Goal: Task Accomplishment & Management: Manage account settings

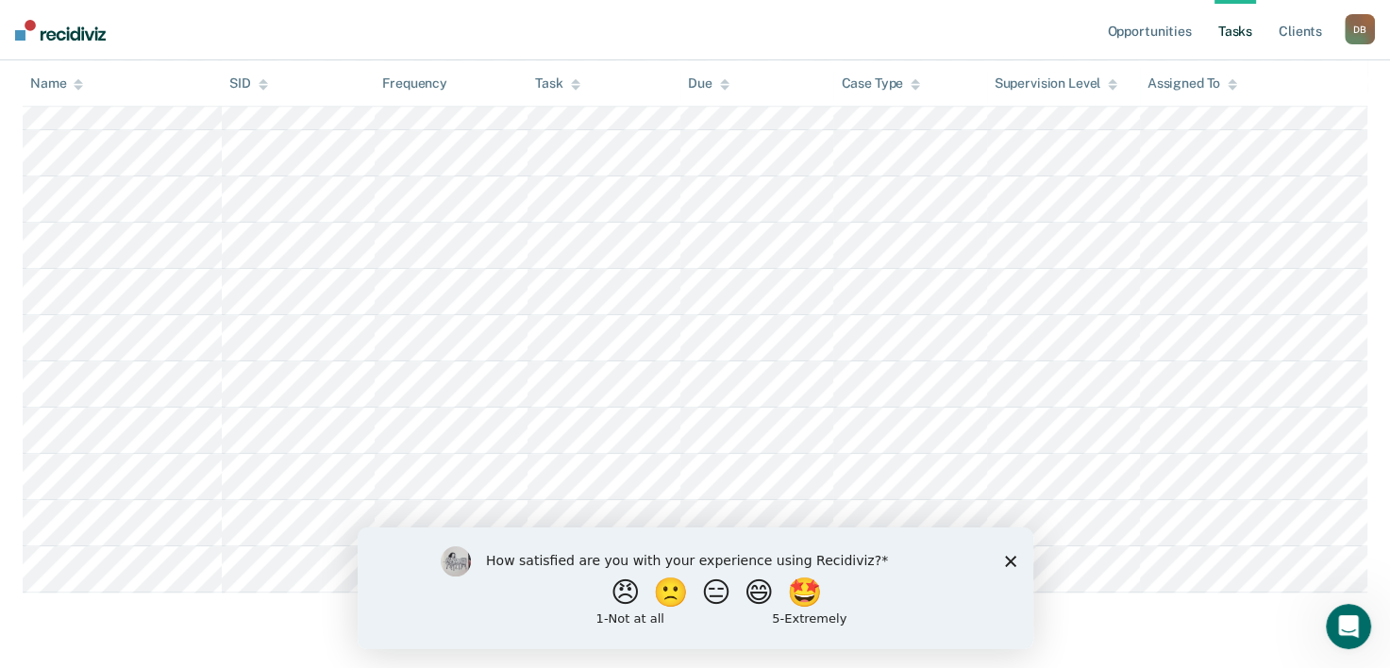
scroll to position [1416, 0]
click at [1010, 559] on polygon "Close survey" at bounding box center [1009, 560] width 11 height 11
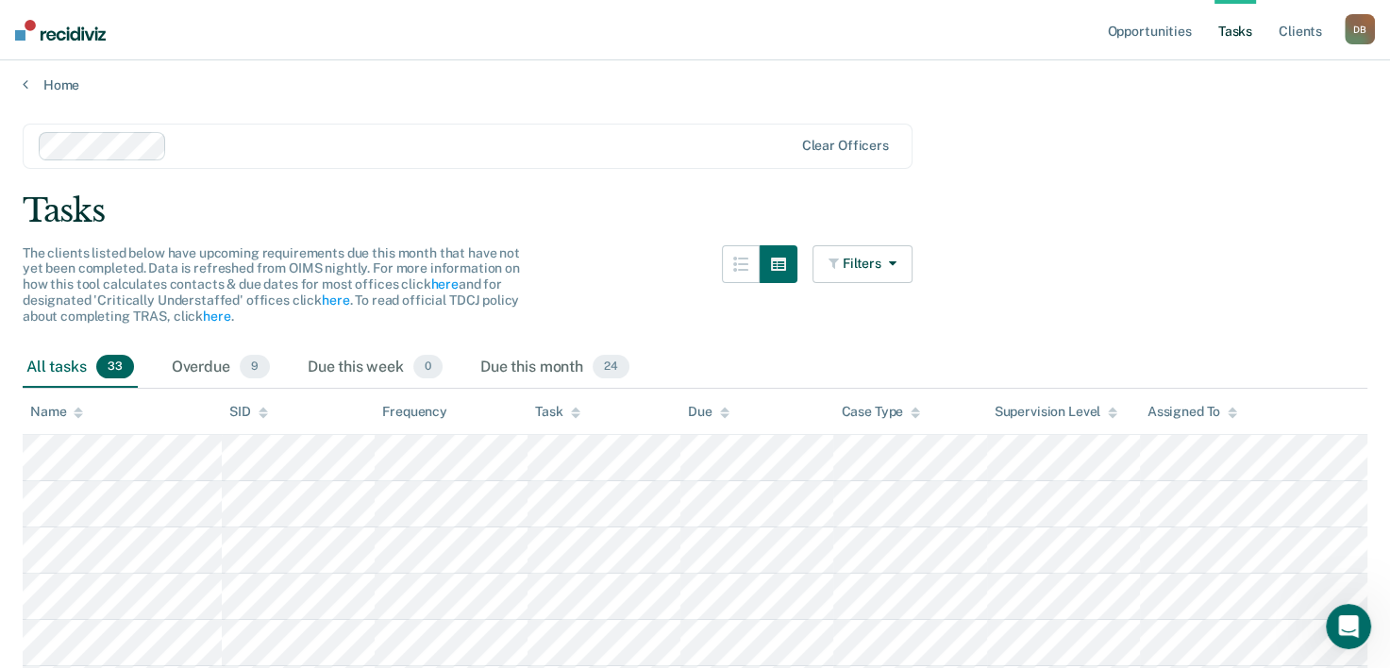
scroll to position [0, 0]
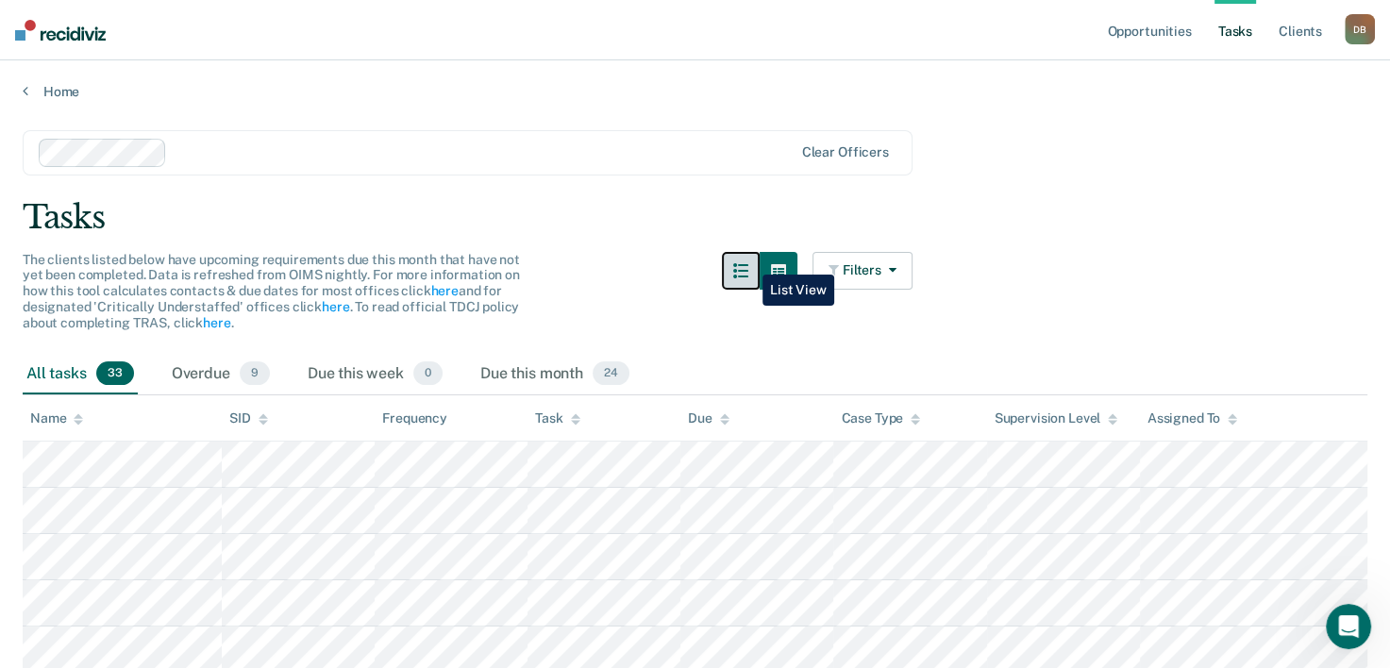
click at [749, 261] on button "button" at bounding box center [741, 271] width 38 height 38
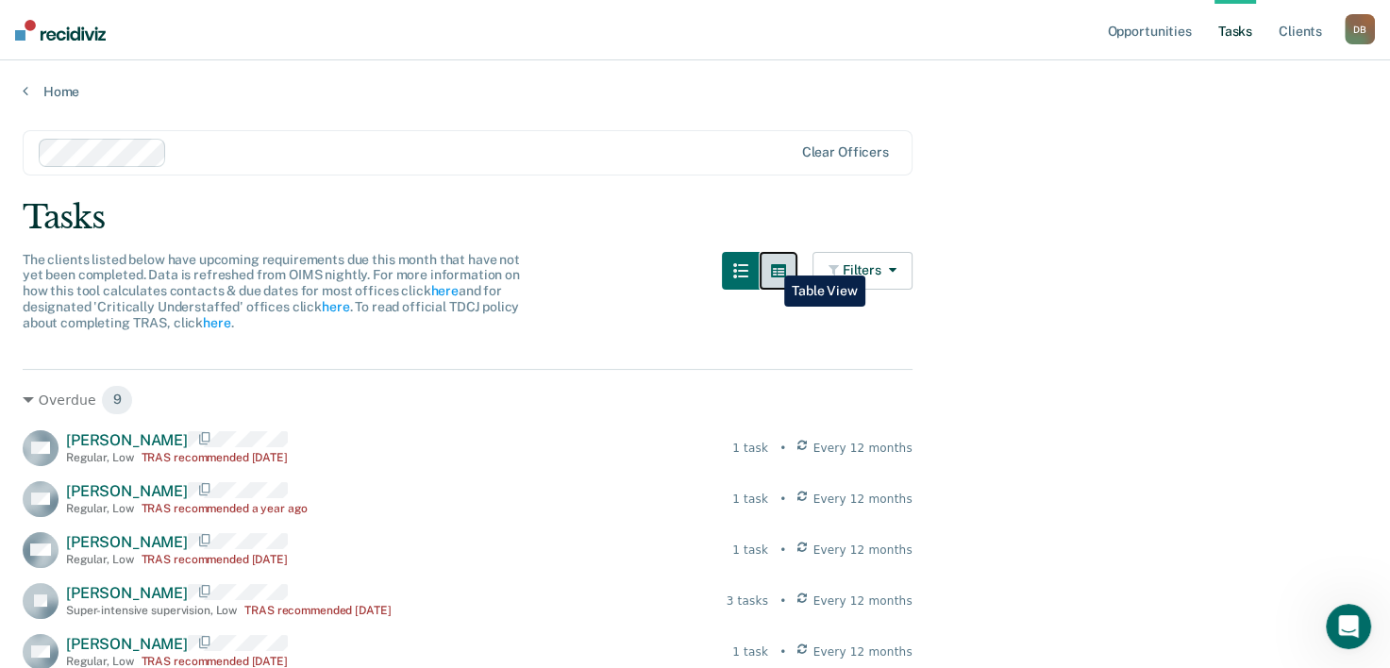
click at [770, 261] on button "button" at bounding box center [779, 271] width 38 height 38
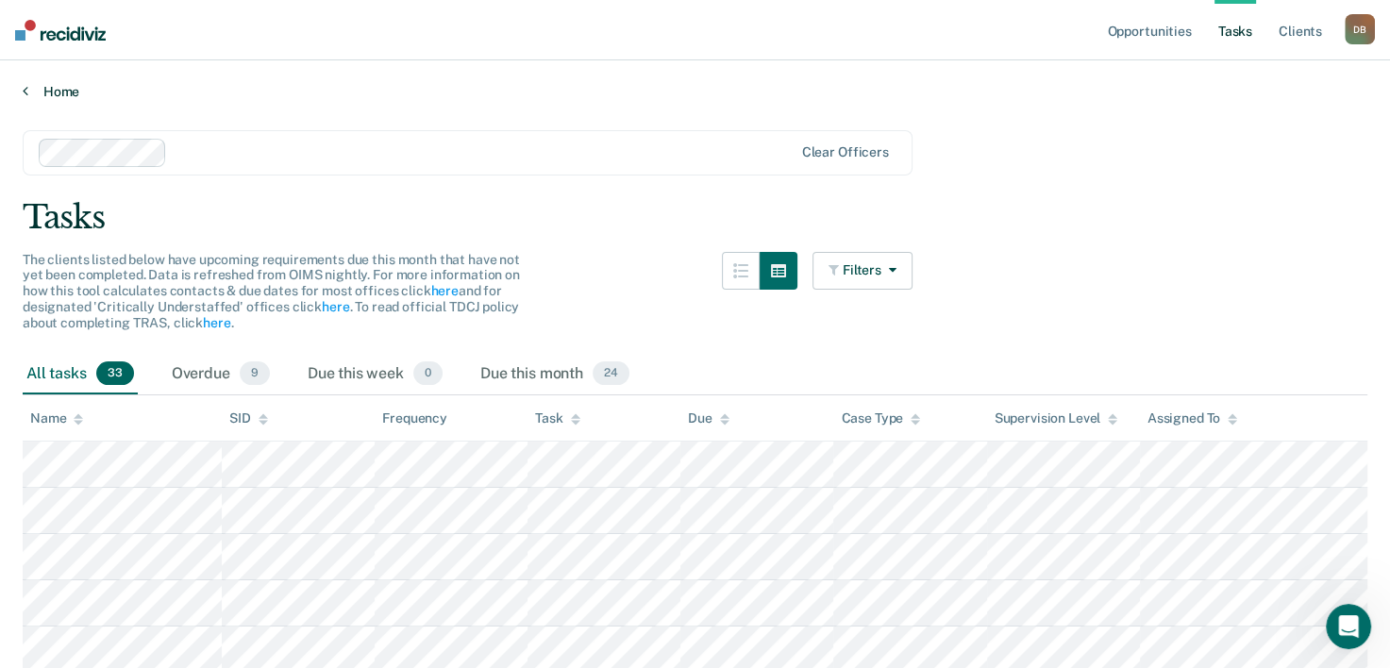
click at [65, 87] on link "Home" at bounding box center [695, 91] width 1345 height 17
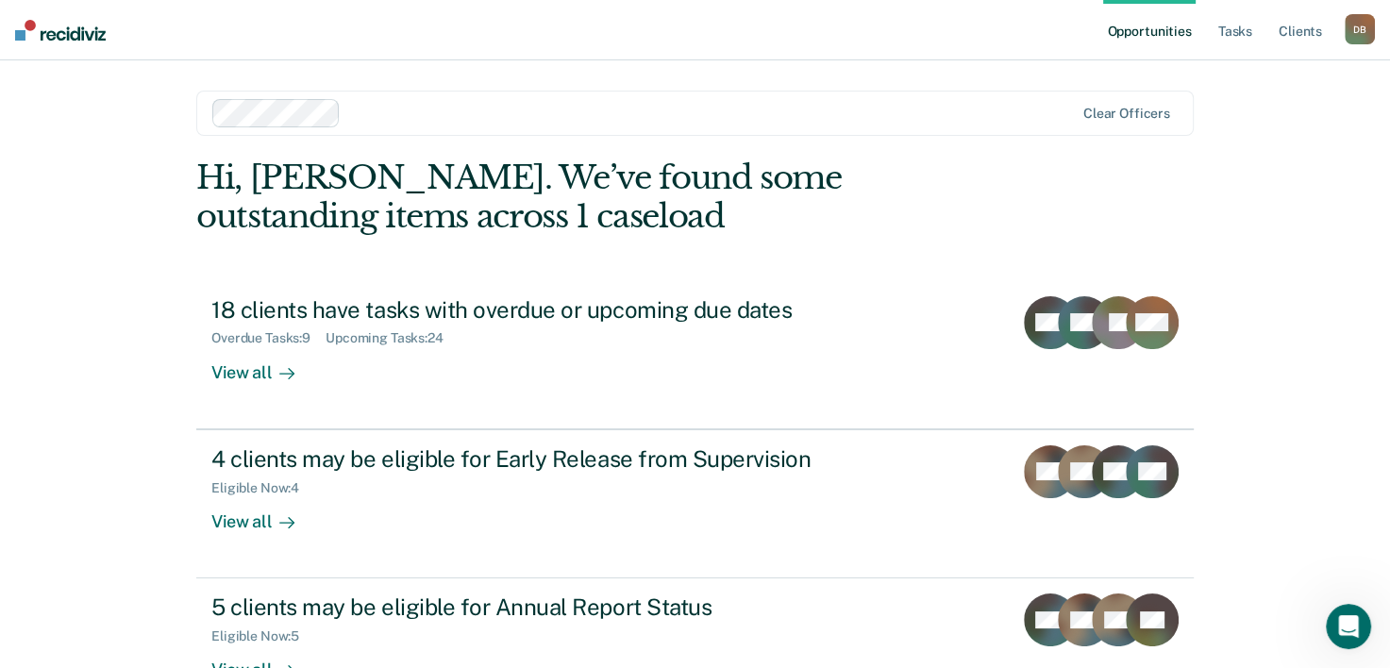
scroll to position [133, 0]
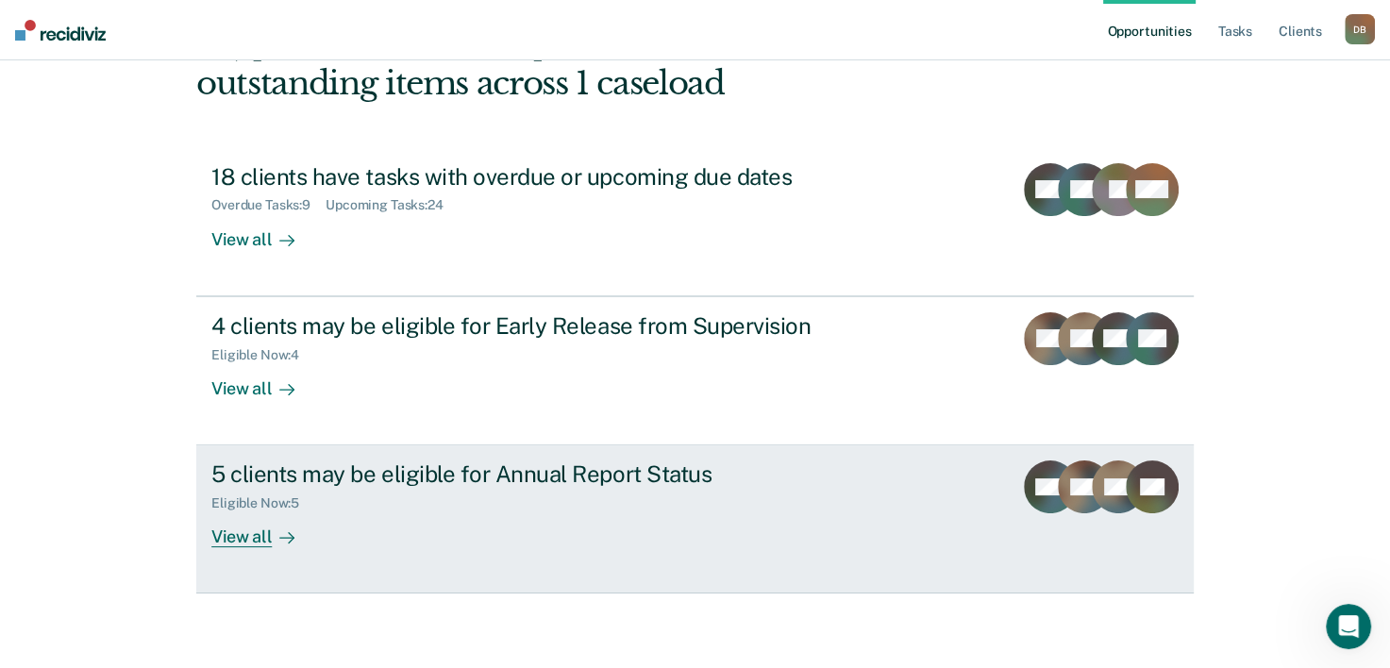
click at [246, 465] on div "5 clients may be eligible for Annual Report Status" at bounding box center [542, 474] width 663 height 27
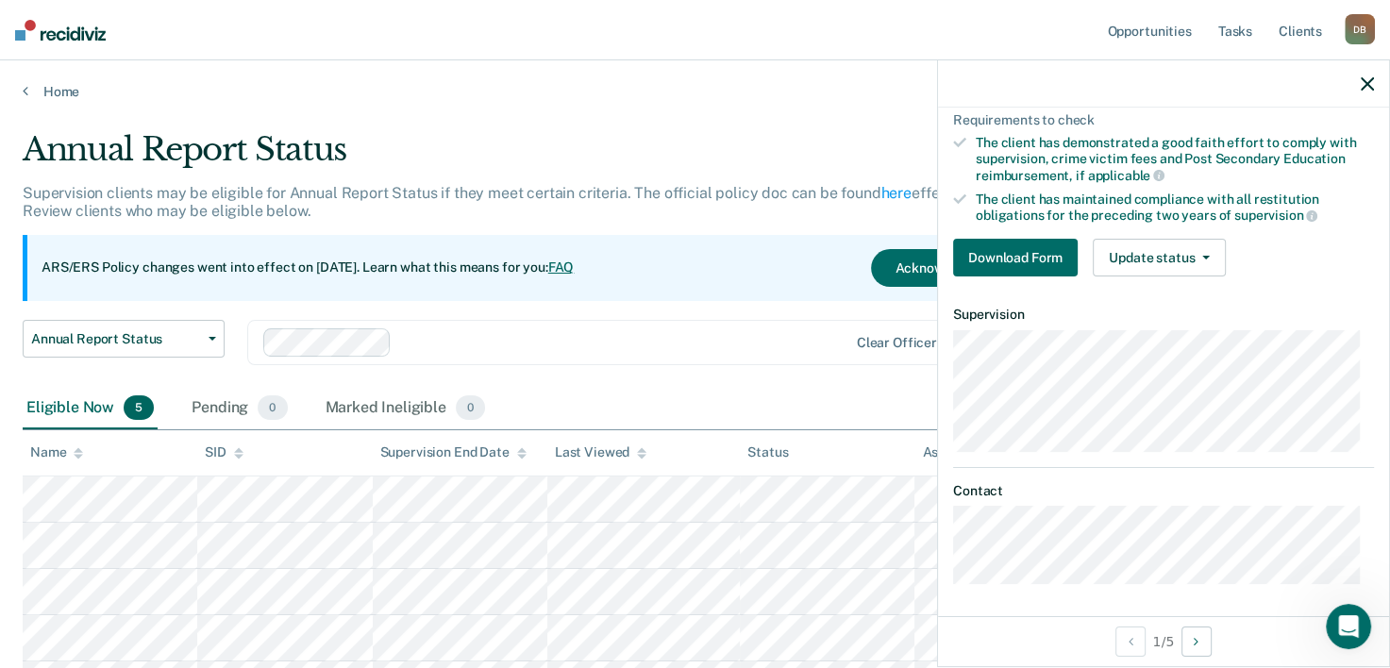
scroll to position [174, 0]
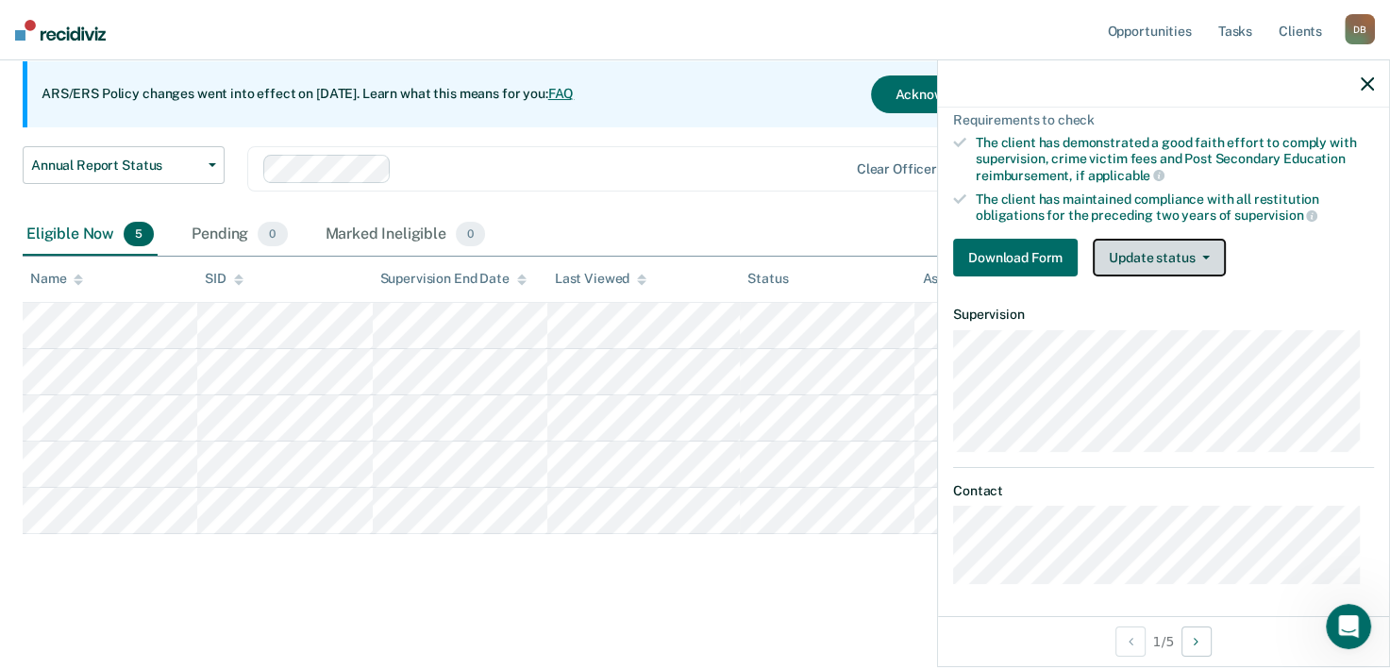
click at [1122, 250] on button "Update status" at bounding box center [1159, 258] width 133 height 38
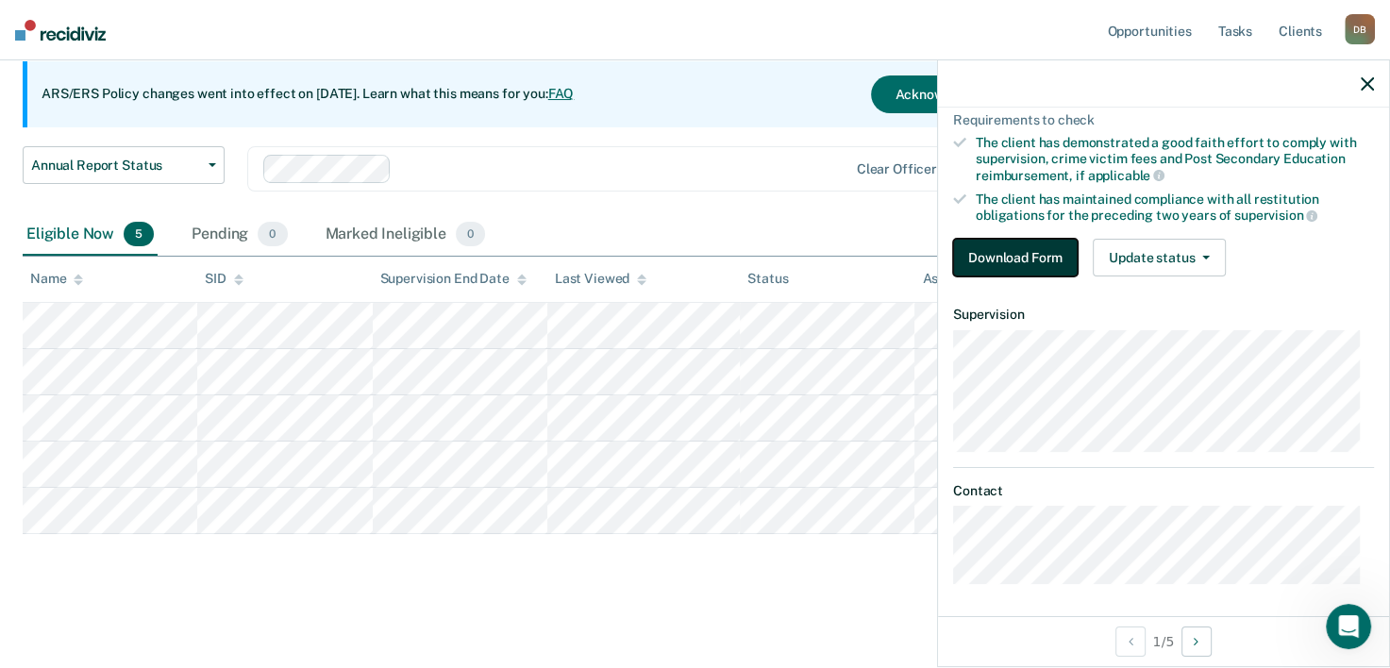
click at [1029, 239] on button "Download Form" at bounding box center [1015, 258] width 125 height 38
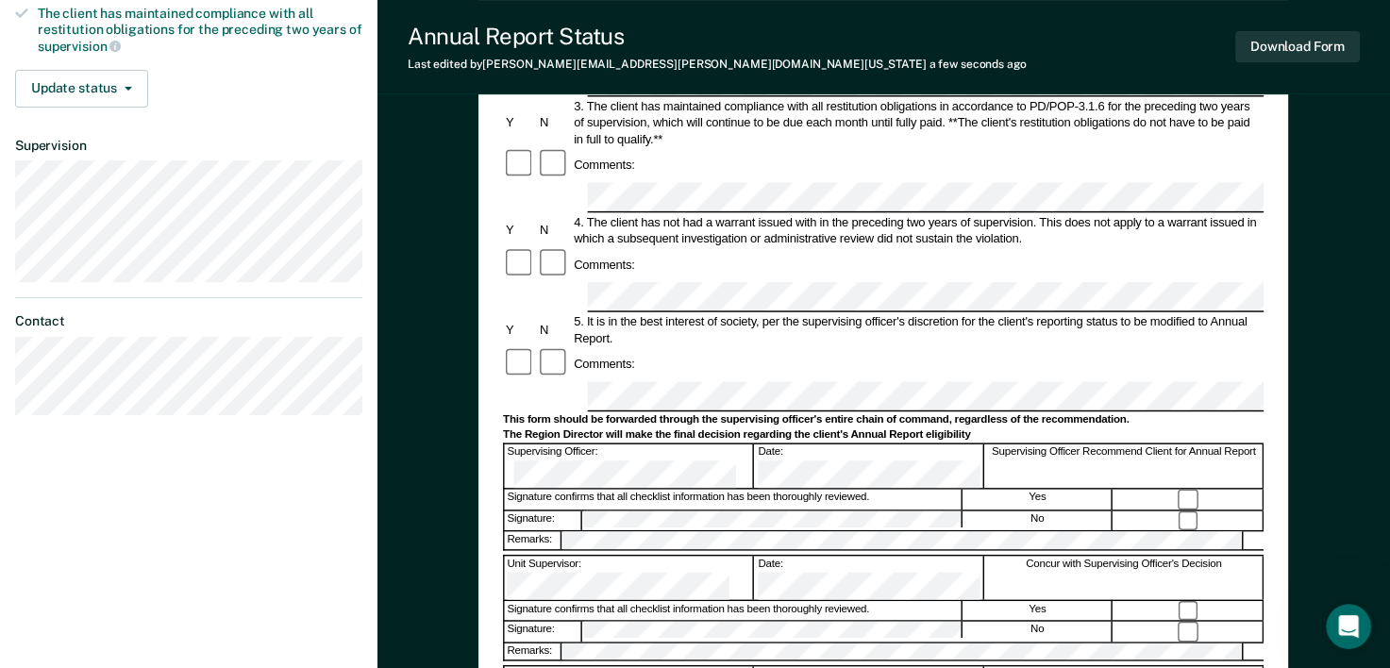
scroll to position [430, 0]
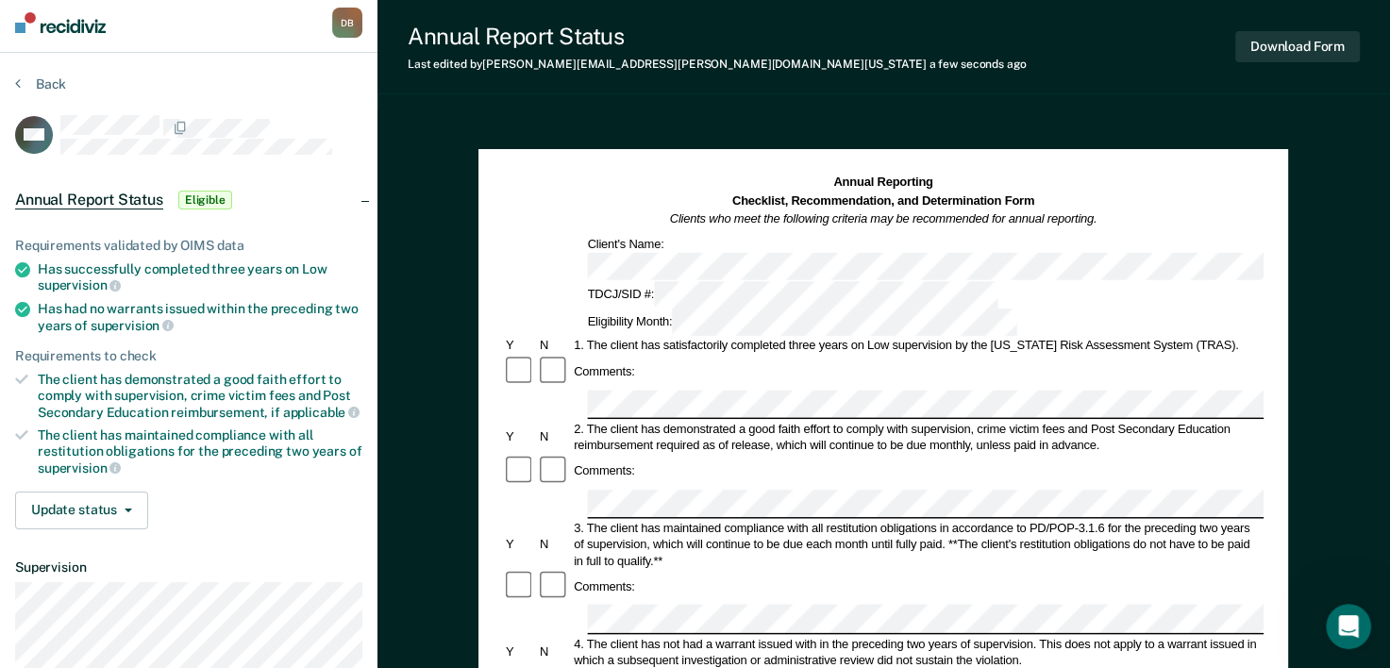
scroll to position [0, 0]
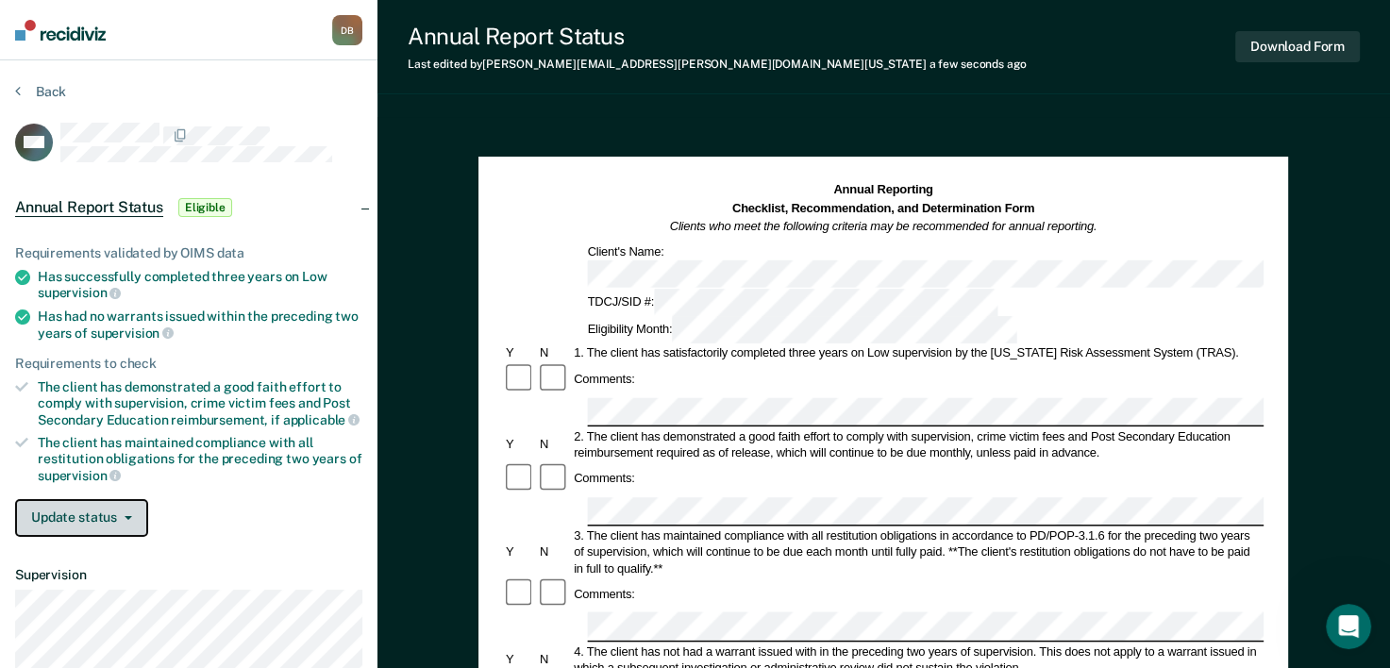
click at [109, 499] on button "Update status" at bounding box center [81, 518] width 133 height 38
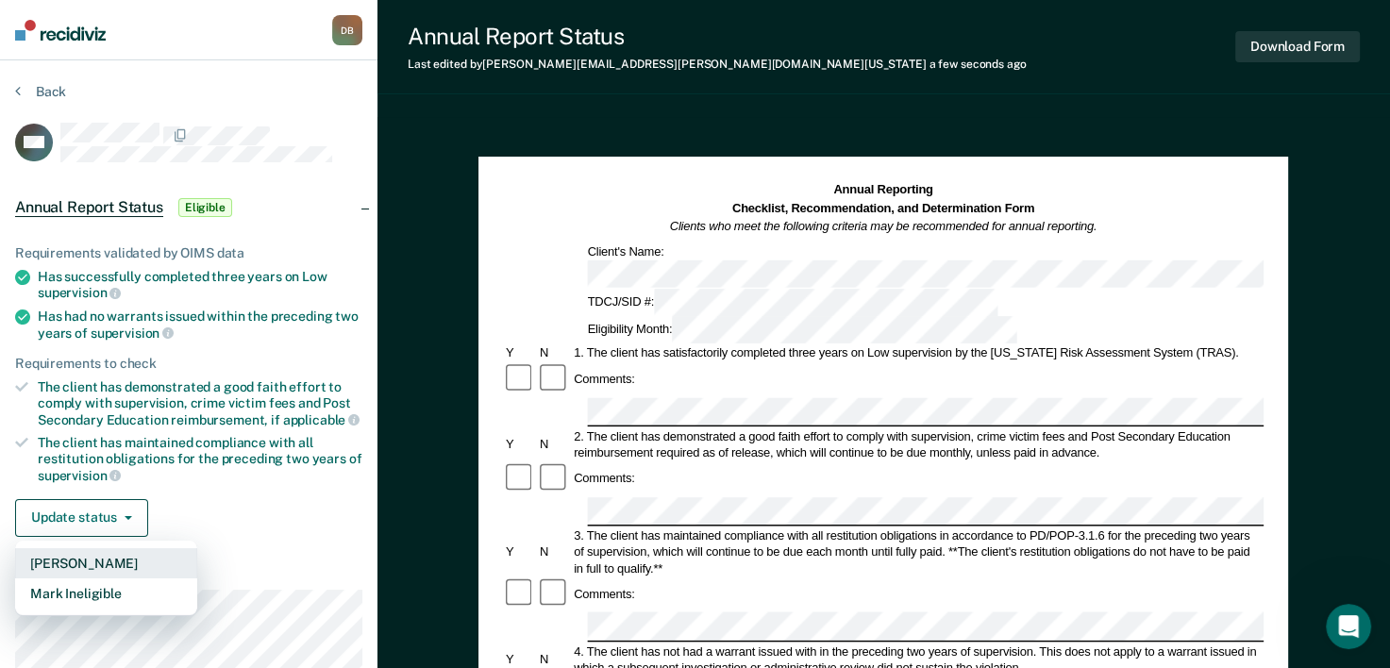
click at [107, 557] on button "[PERSON_NAME]" at bounding box center [106, 563] width 182 height 30
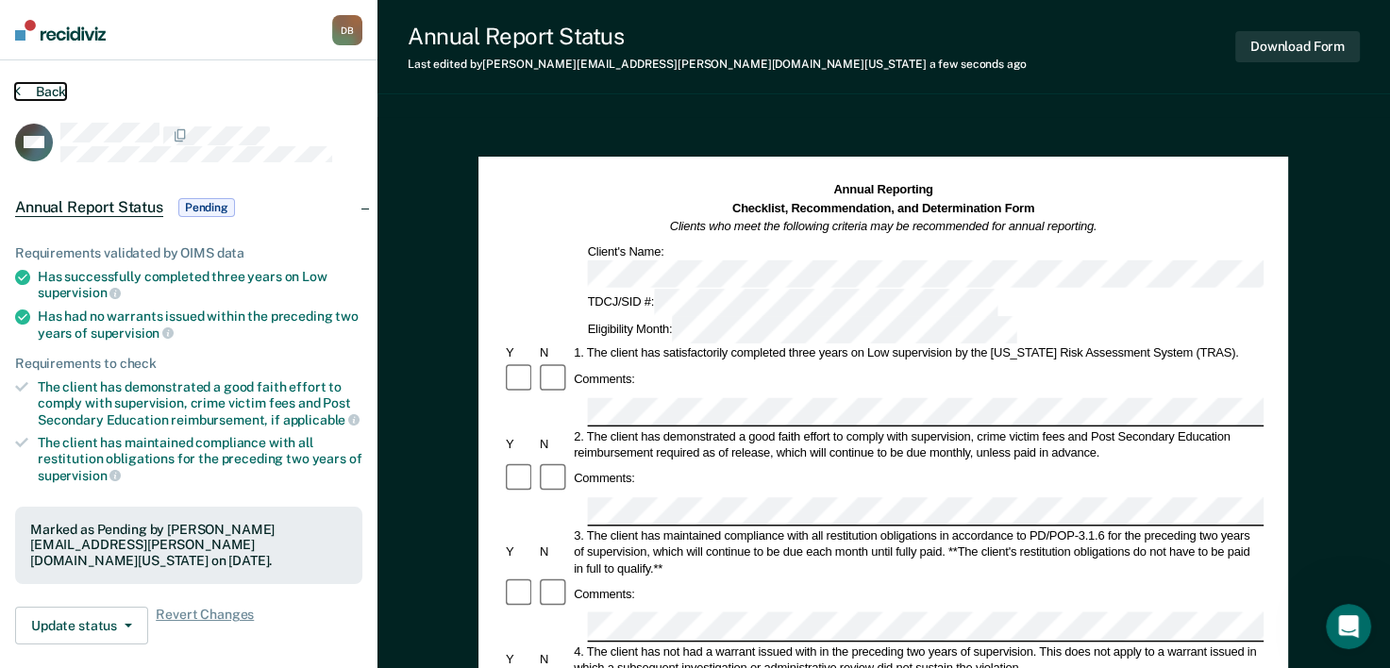
click at [37, 87] on button "Back" at bounding box center [40, 91] width 51 height 17
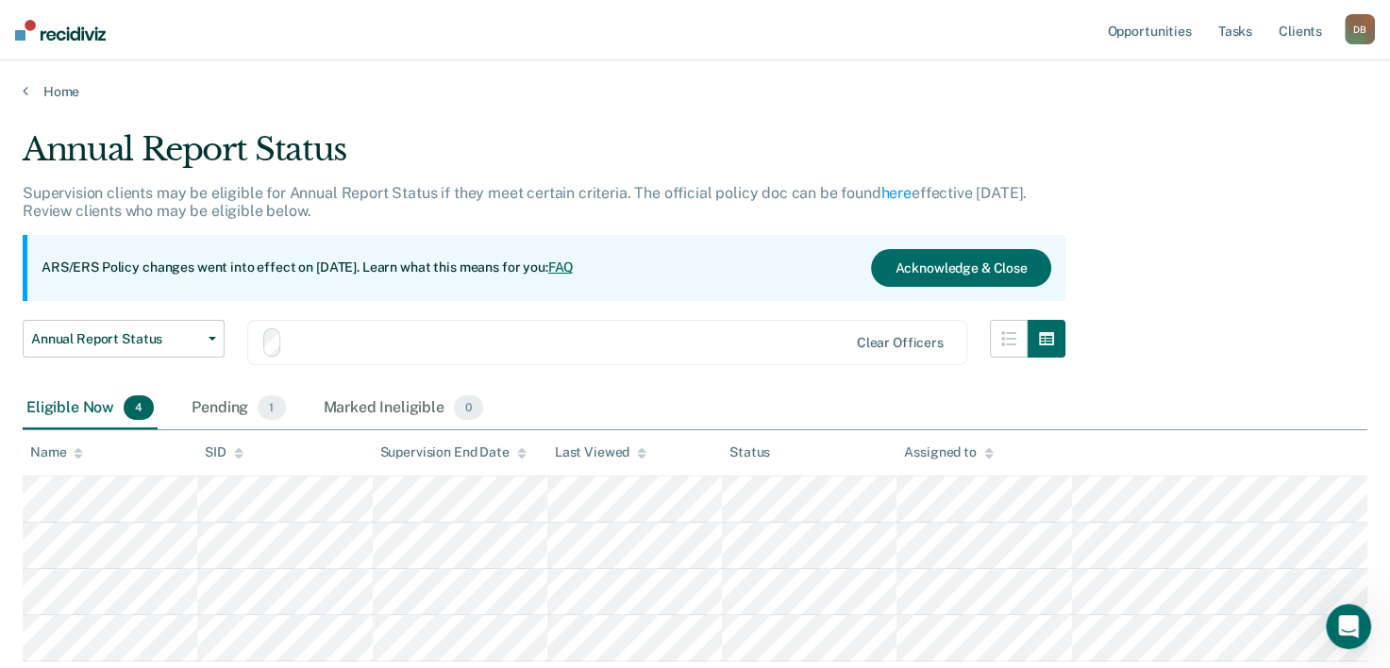
scroll to position [127, 0]
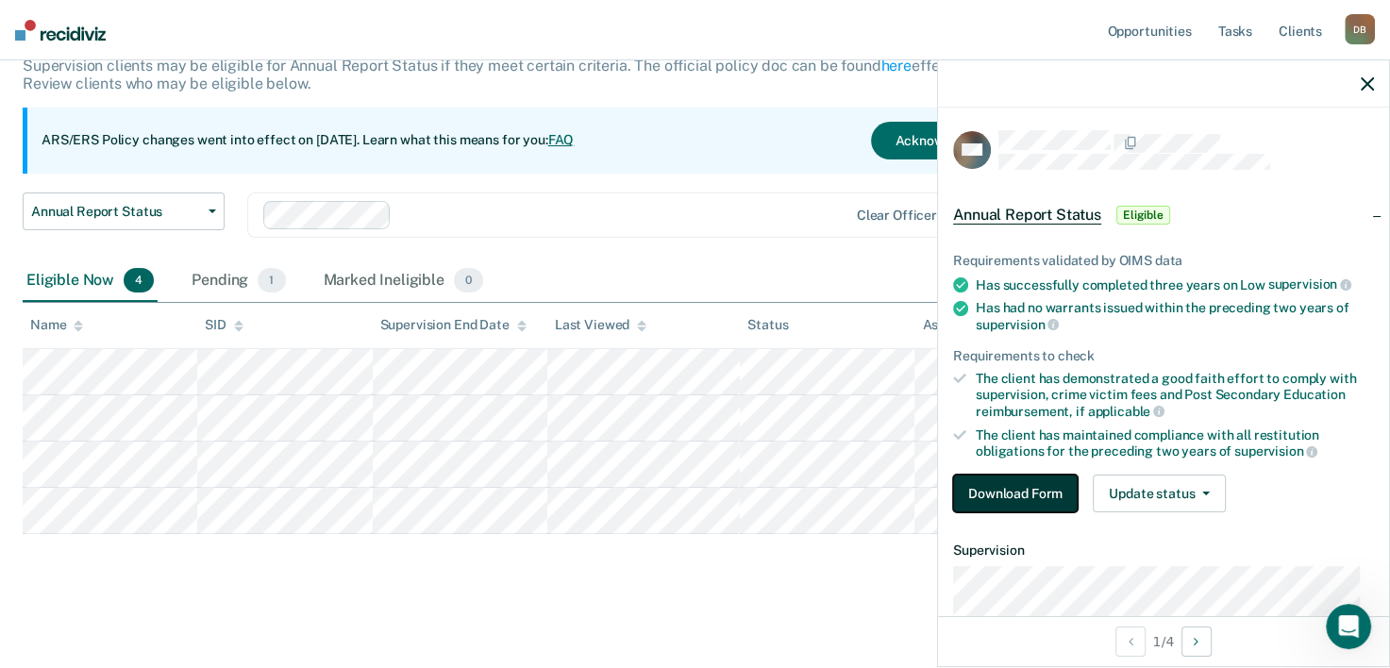
click at [1022, 477] on button "Download Form" at bounding box center [1015, 494] width 125 height 38
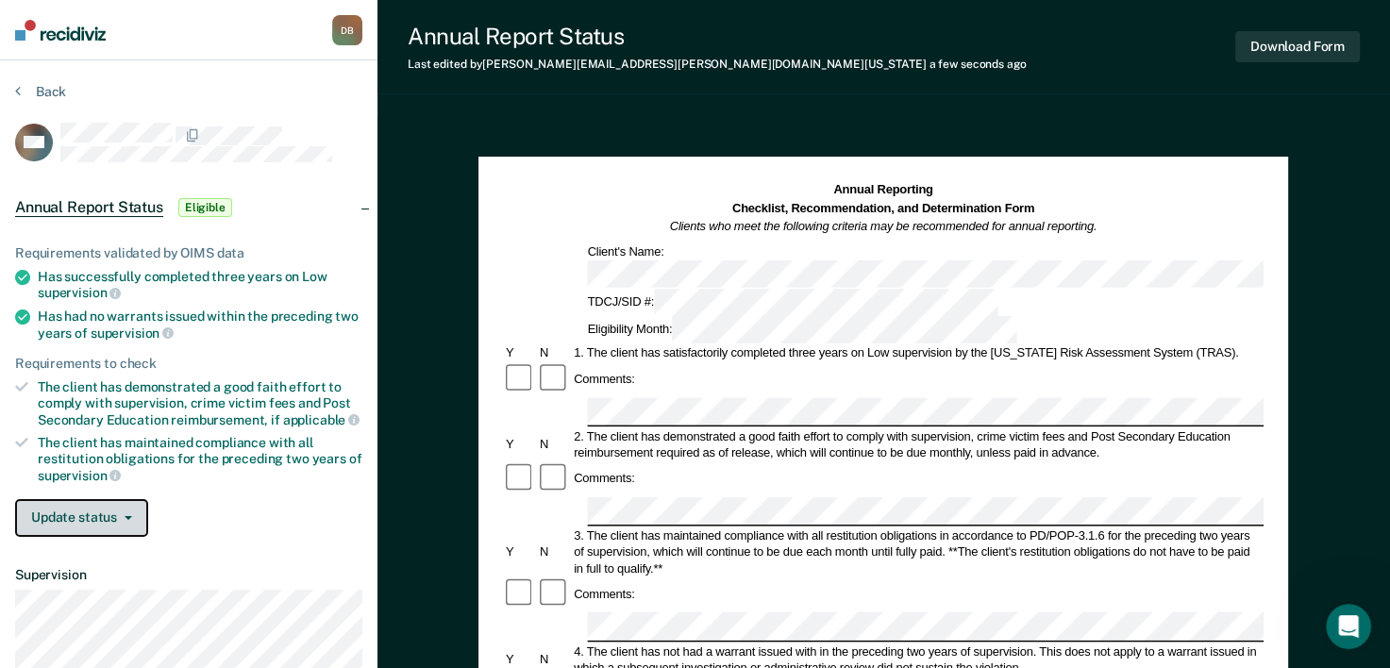
click at [79, 500] on button "Update status" at bounding box center [81, 518] width 133 height 38
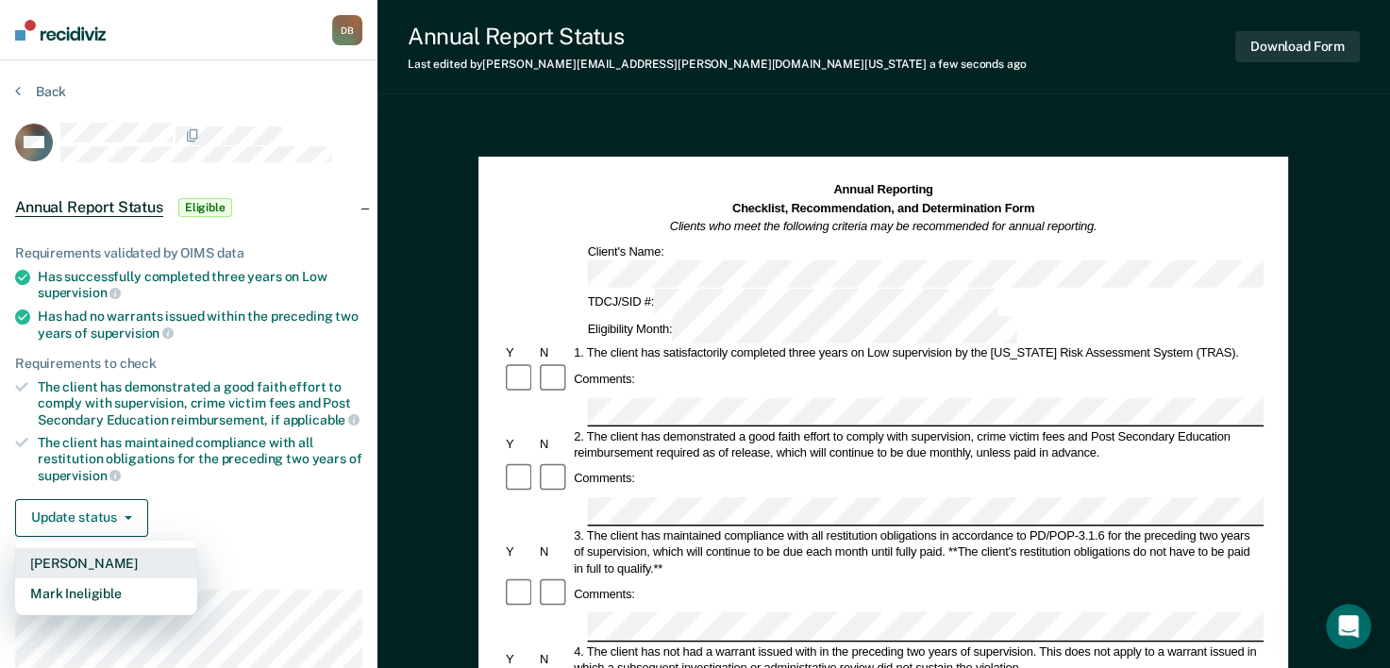
click at [109, 563] on button "[PERSON_NAME]" at bounding box center [106, 563] width 182 height 30
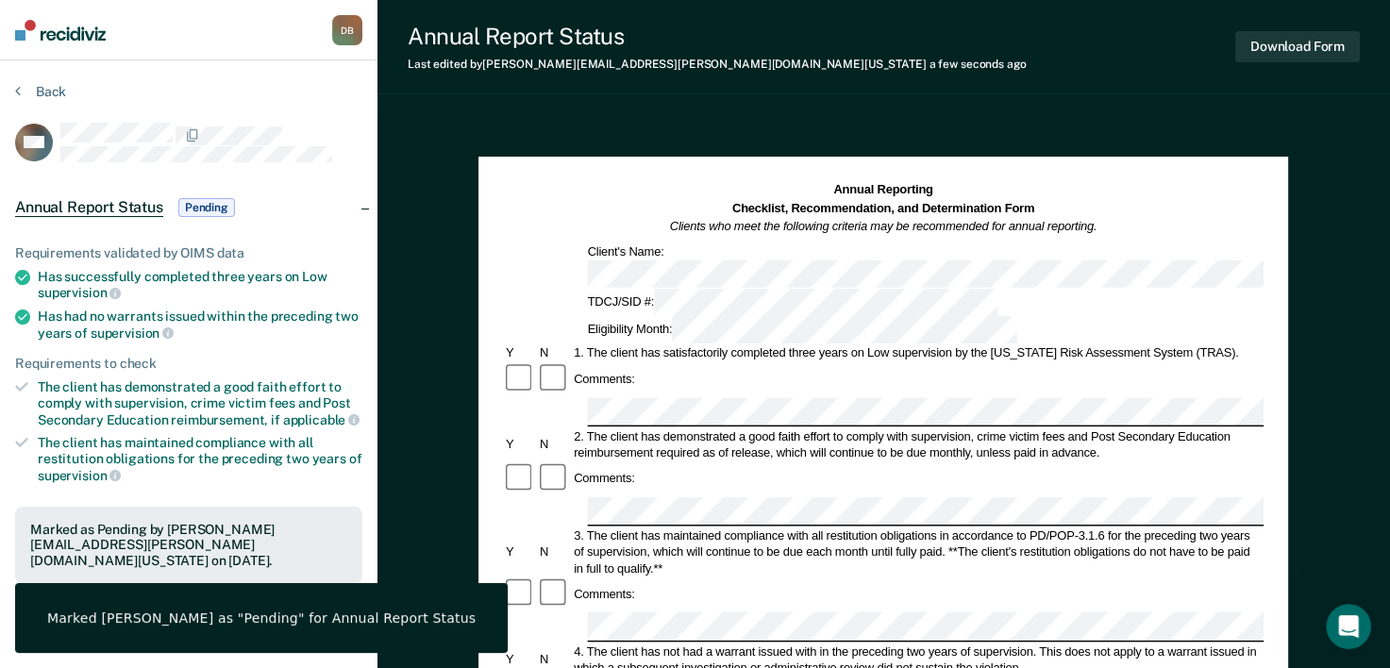
click at [57, 101] on div "Back" at bounding box center [188, 103] width 347 height 40
click at [53, 93] on button "Back" at bounding box center [40, 91] width 51 height 17
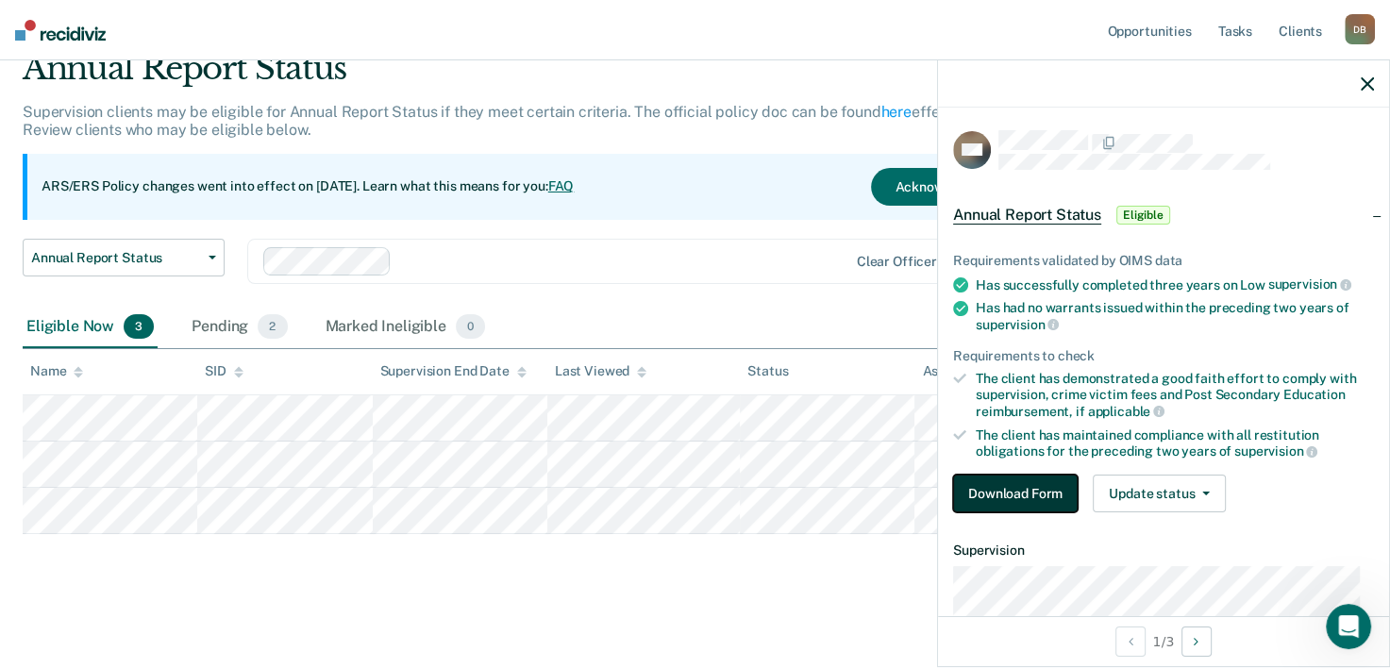
click at [1011, 475] on button "Download Form" at bounding box center [1015, 494] width 125 height 38
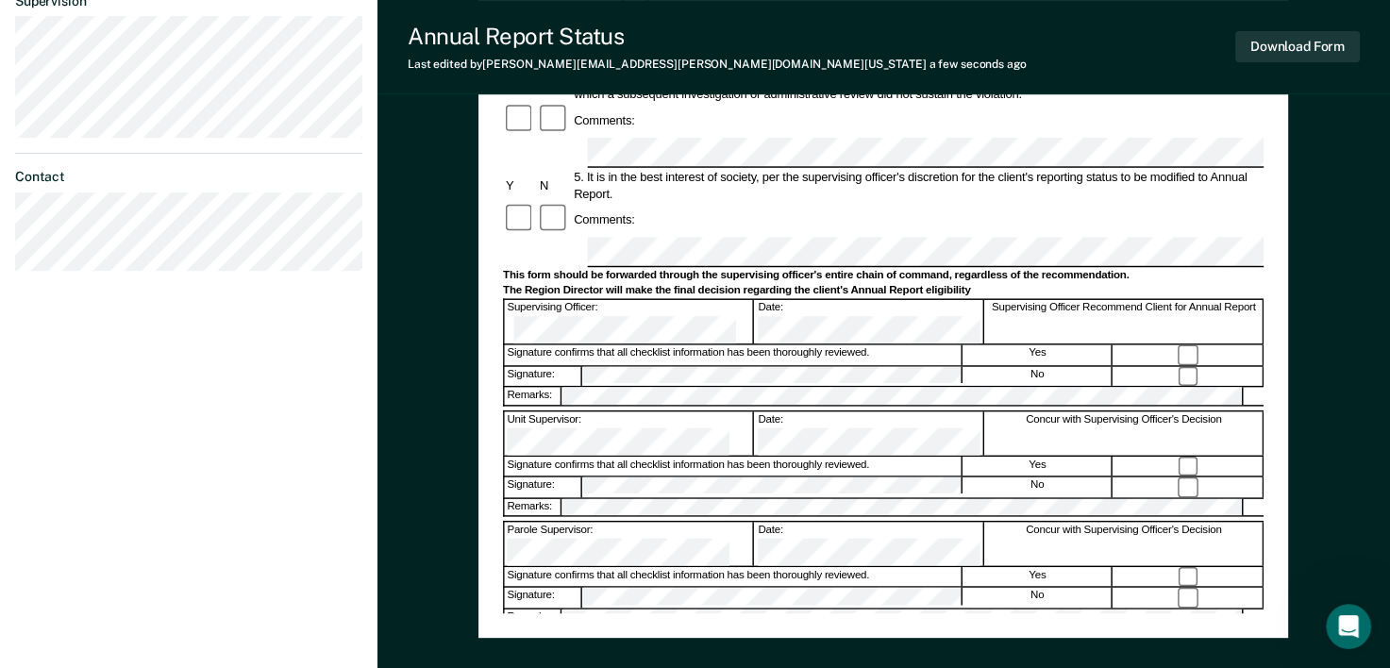
scroll to position [574, 0]
click at [613, 345] on div "Signature confirms that all checklist information has been thoroughly reviewed." at bounding box center [734, 355] width 458 height 20
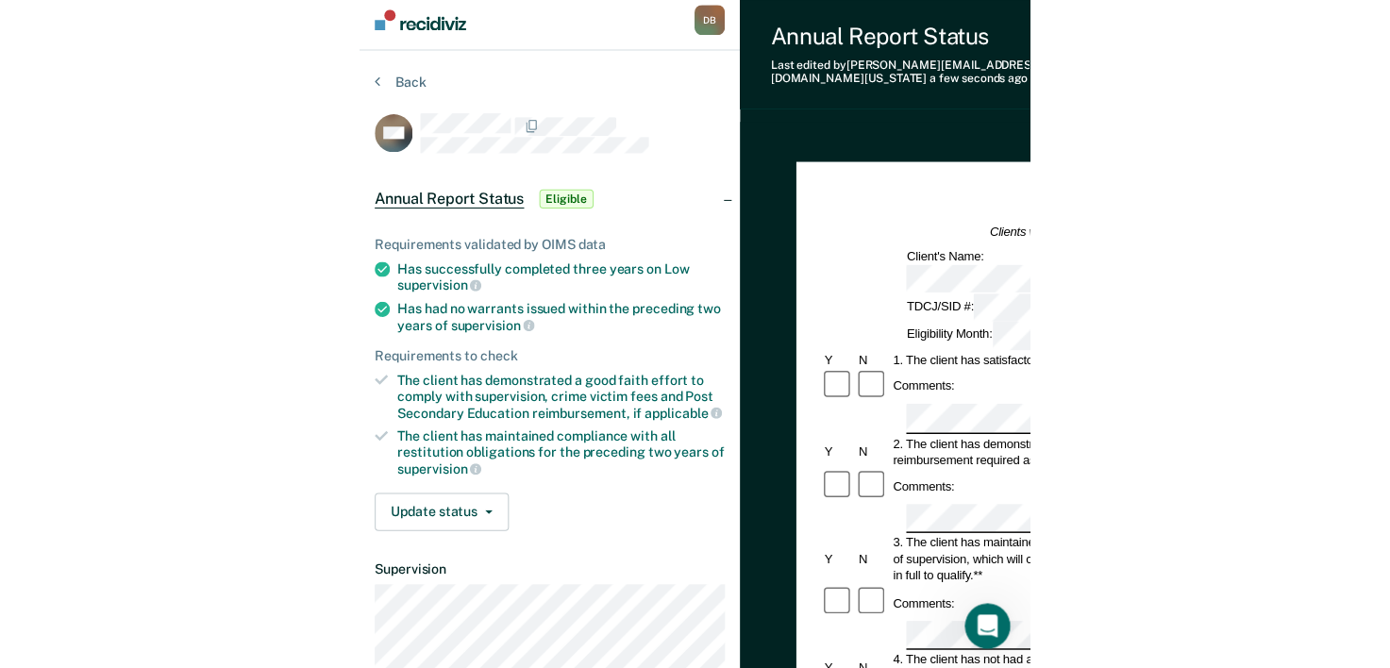
scroll to position [0, 0]
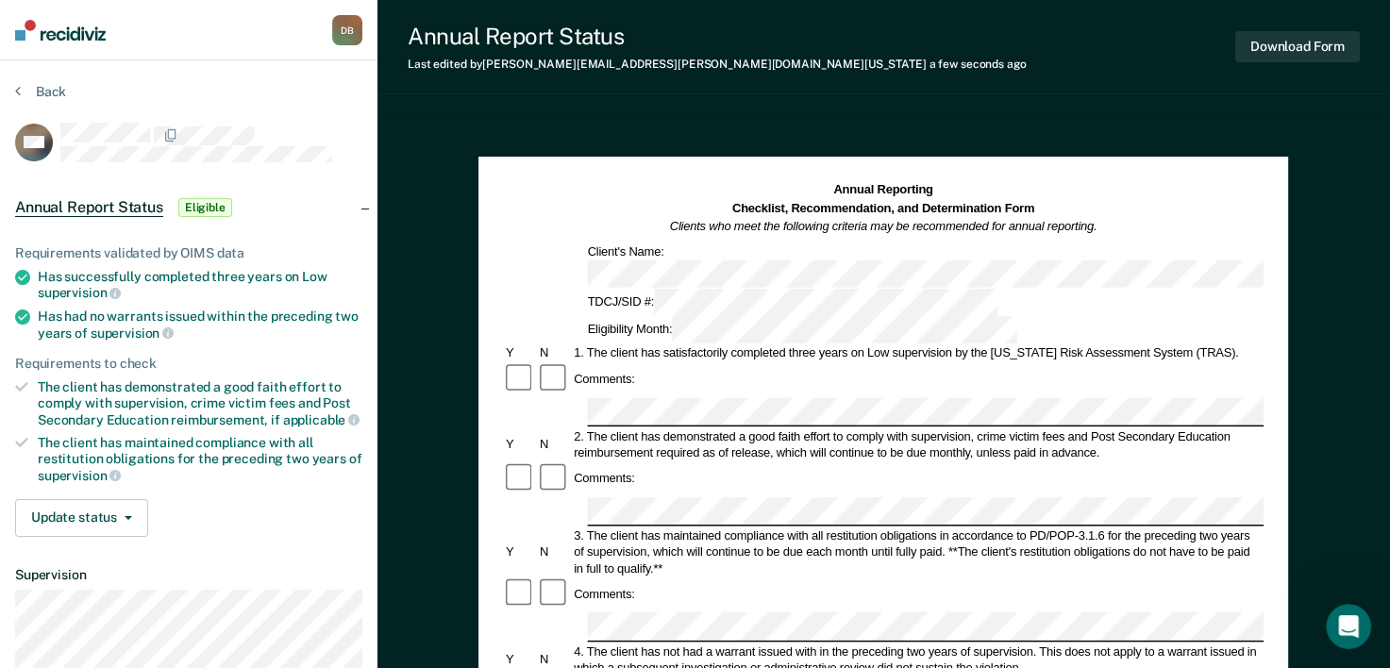
click at [1137, 186] on div "Annual Reporting Checklist, Recommendation, and Determination Form Clients who …" at bounding box center [883, 208] width 761 height 55
click at [61, 506] on button "Update status" at bounding box center [81, 518] width 133 height 38
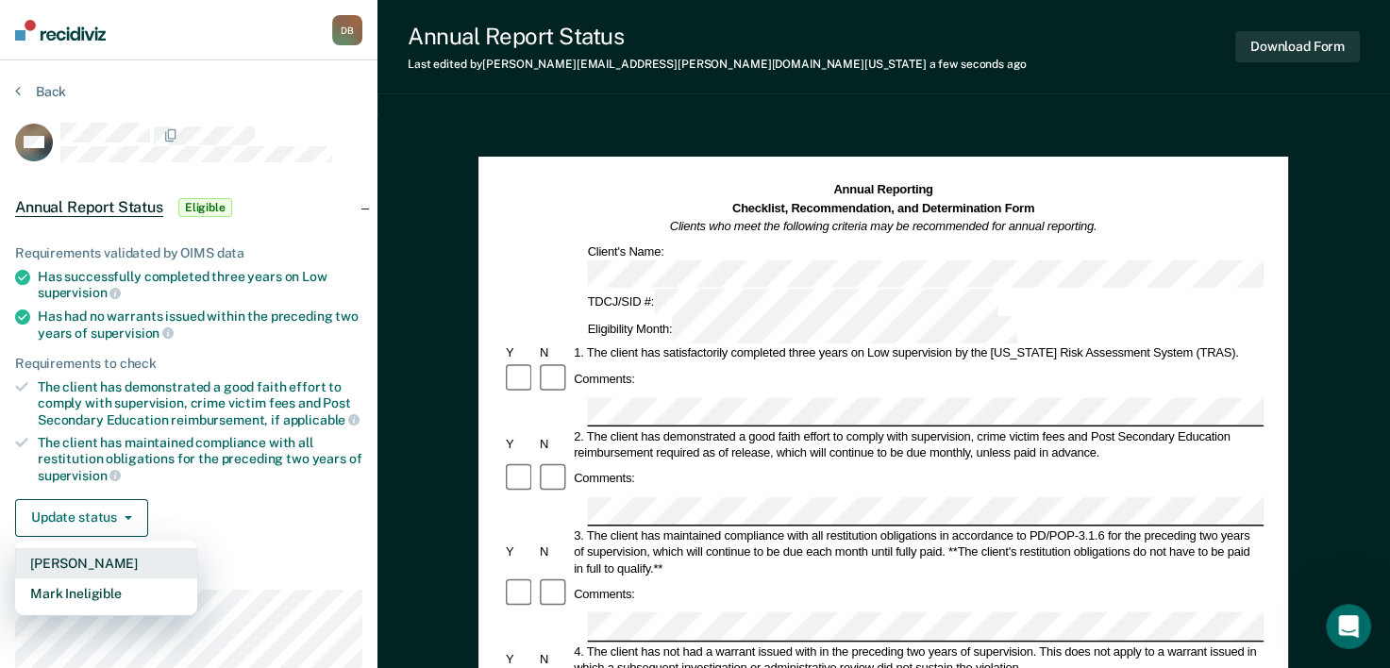
click at [102, 553] on button "[PERSON_NAME]" at bounding box center [106, 563] width 182 height 30
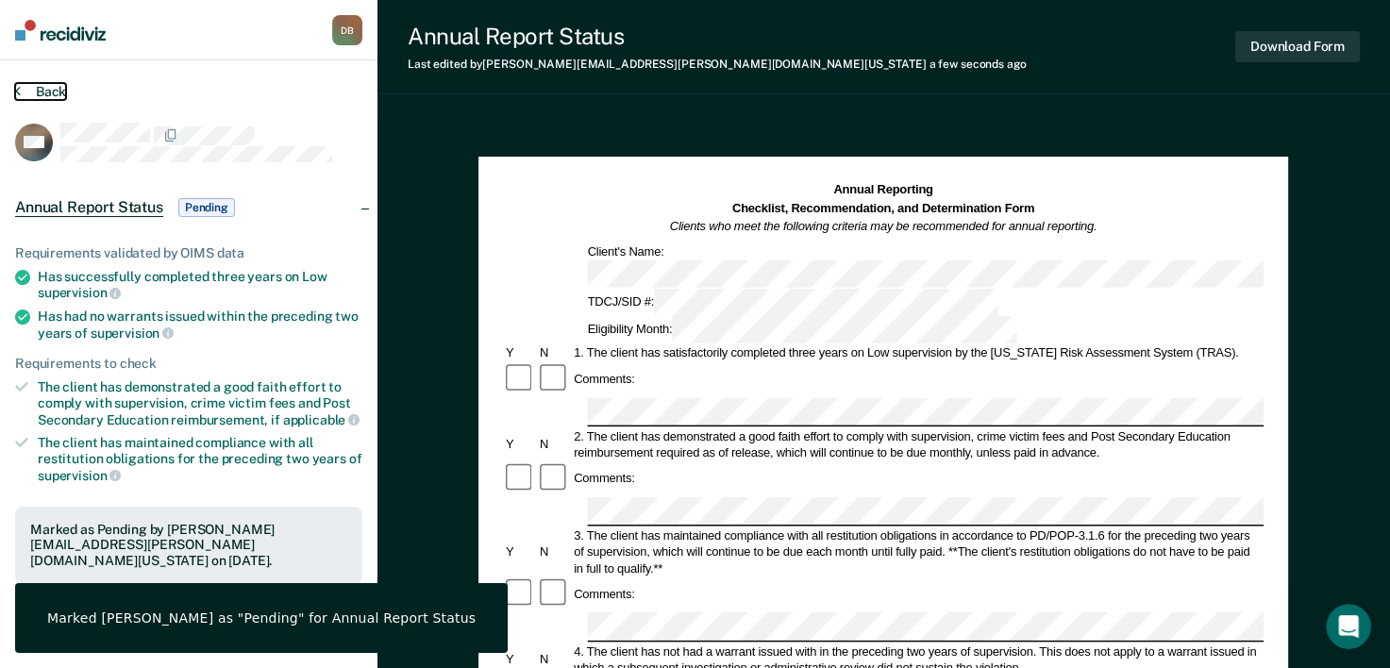
click at [42, 93] on button "Back" at bounding box center [40, 91] width 51 height 17
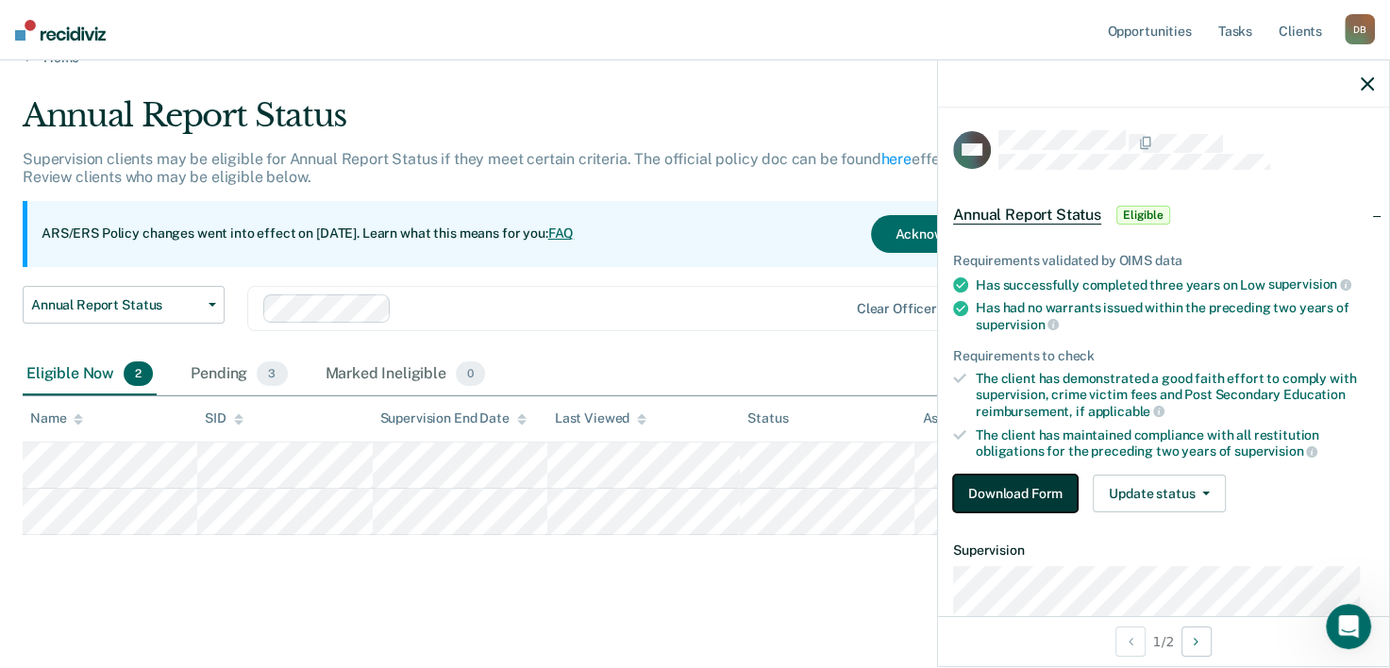
click at [1030, 483] on button "Download Form" at bounding box center [1015, 494] width 125 height 38
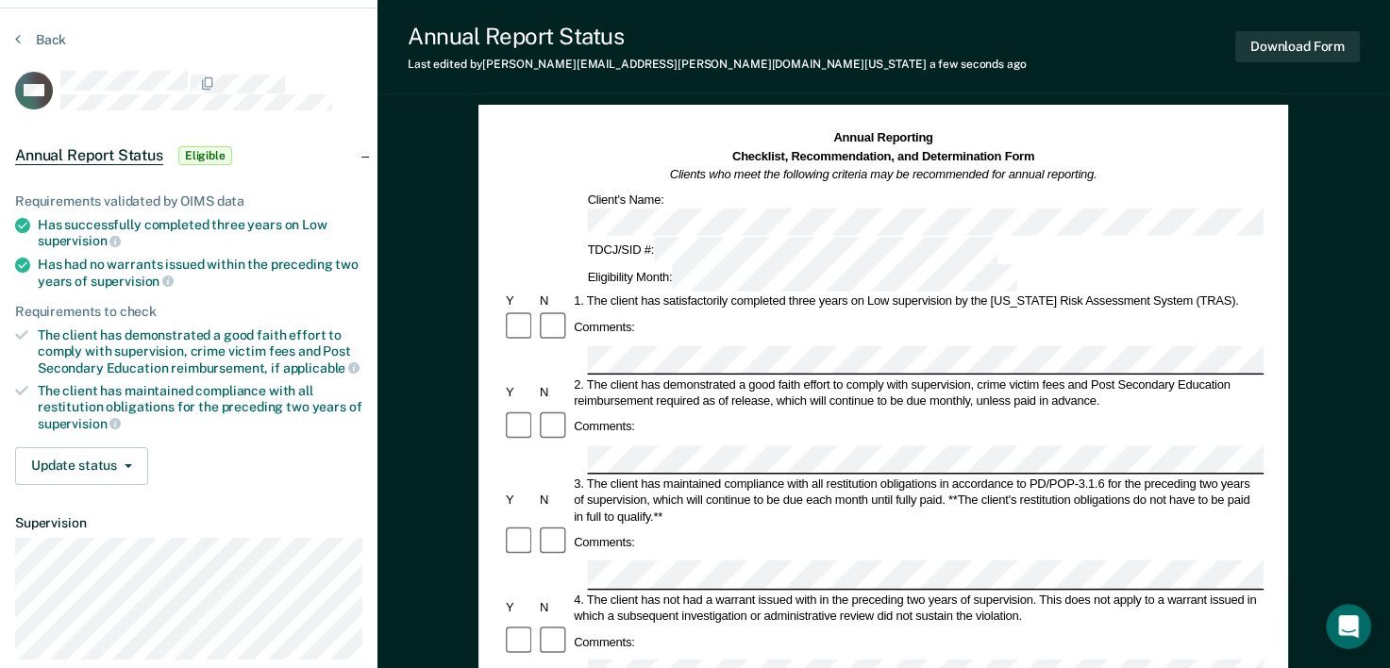
scroll to position [34, 0]
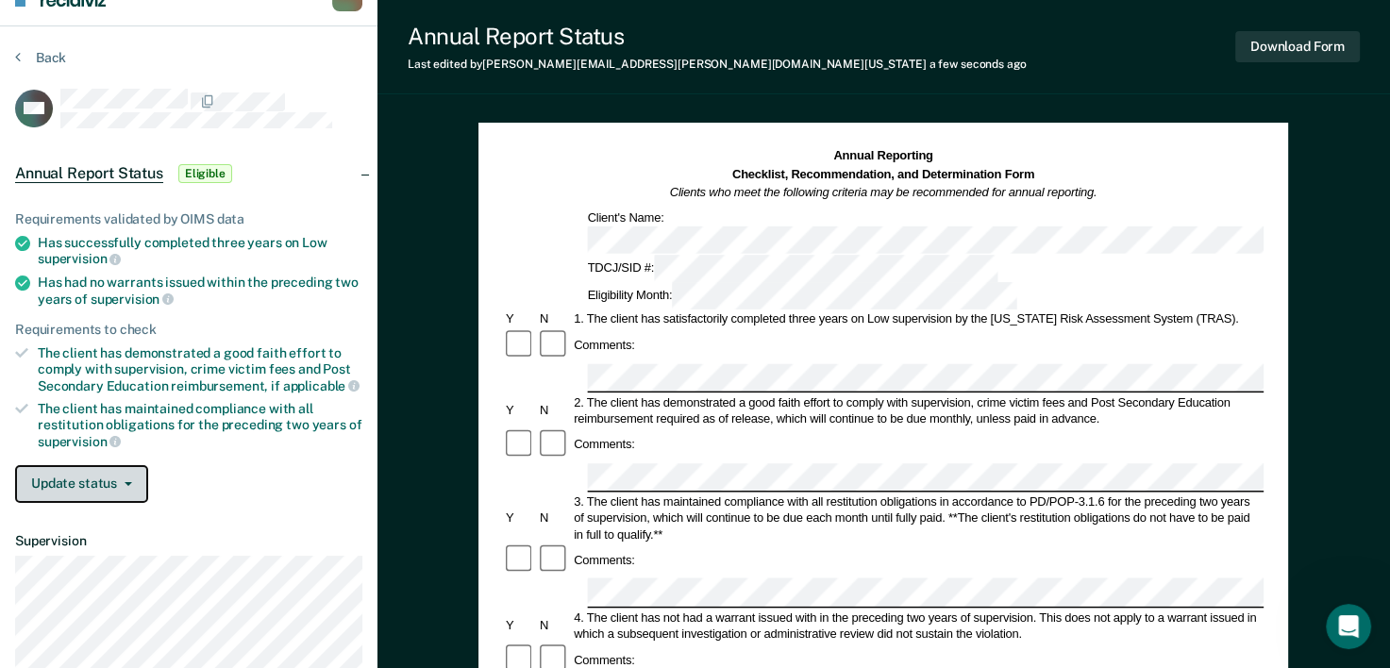
click at [89, 483] on button "Update status" at bounding box center [81, 484] width 133 height 38
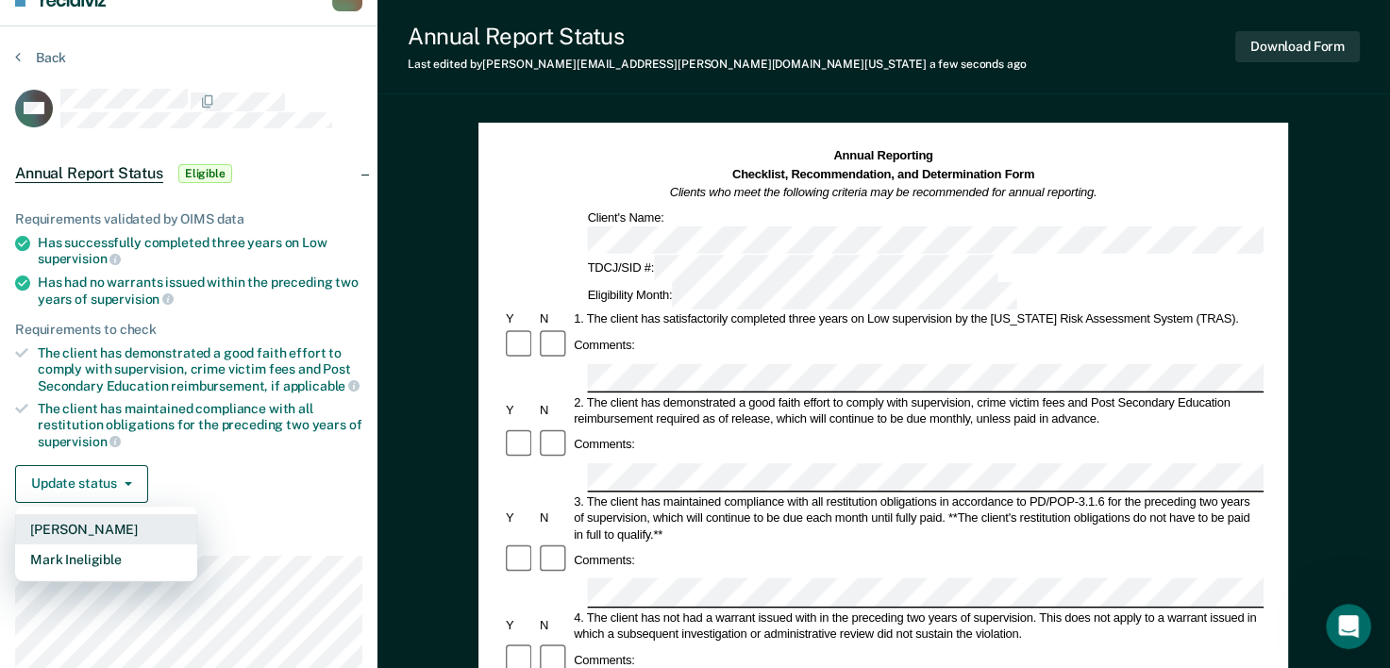
click at [94, 526] on button "[PERSON_NAME]" at bounding box center [106, 529] width 182 height 30
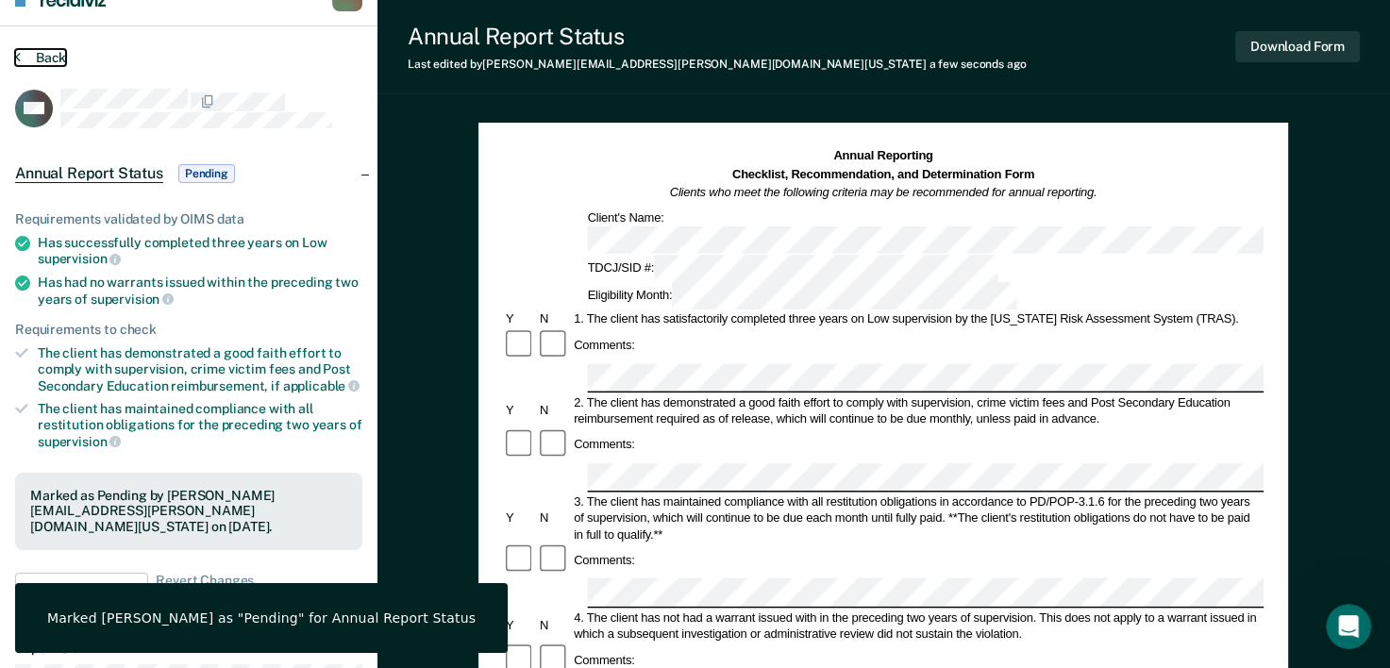
click at [43, 54] on button "Back" at bounding box center [40, 57] width 51 height 17
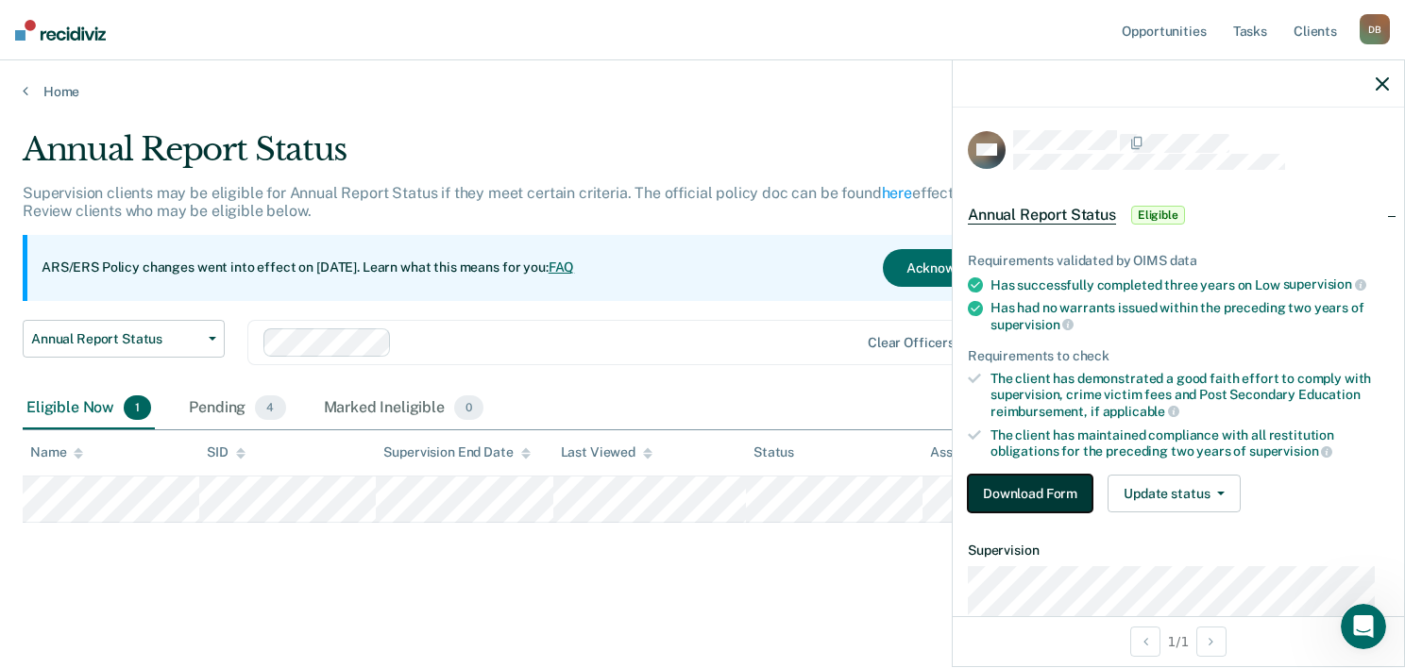
click at [1030, 501] on button "Download Form" at bounding box center [1030, 494] width 125 height 38
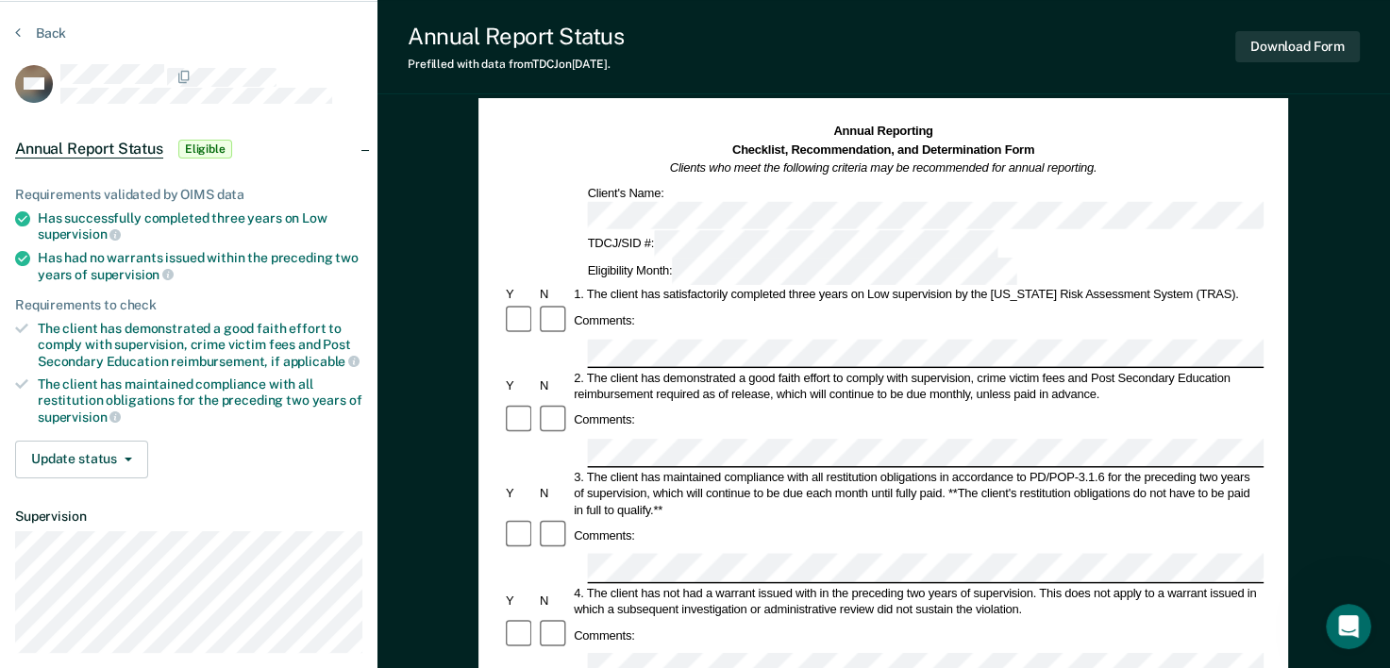
scroll to position [60, 0]
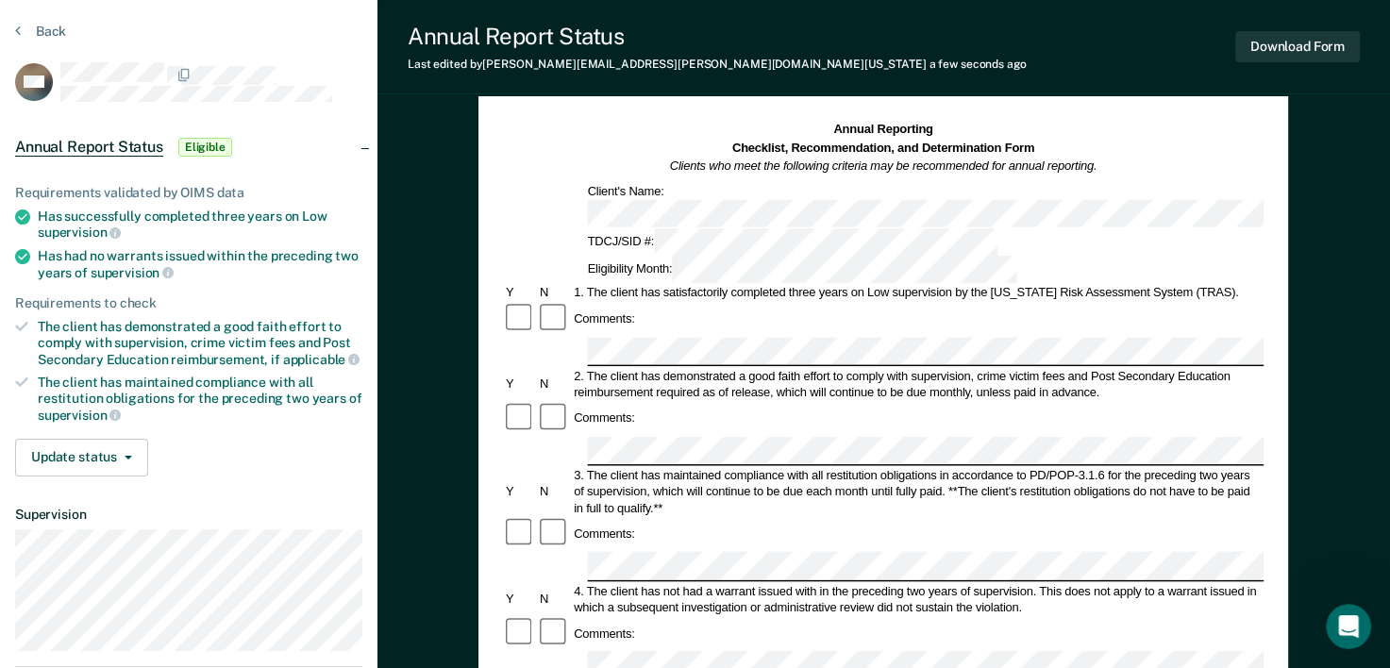
click at [883, 467] on div "3. The client has maintained compliance with all restitution obligations in acc…" at bounding box center [918, 491] width 693 height 49
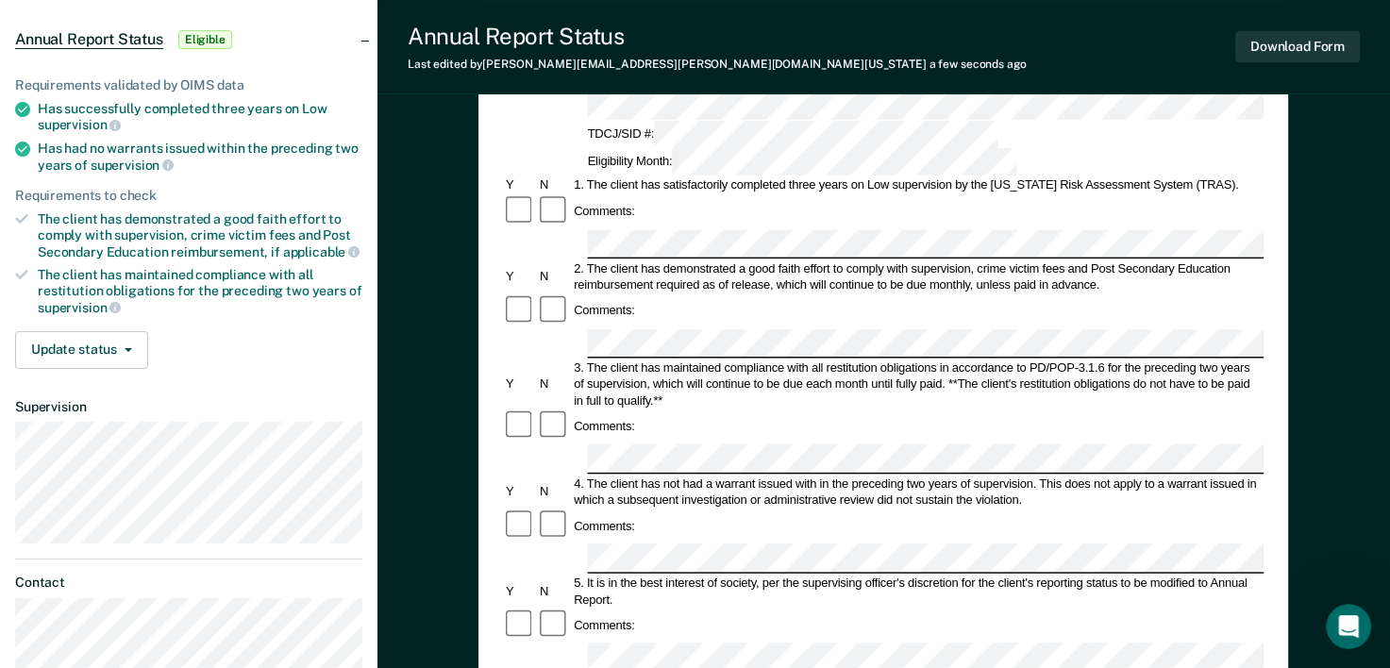
scroll to position [172, 0]
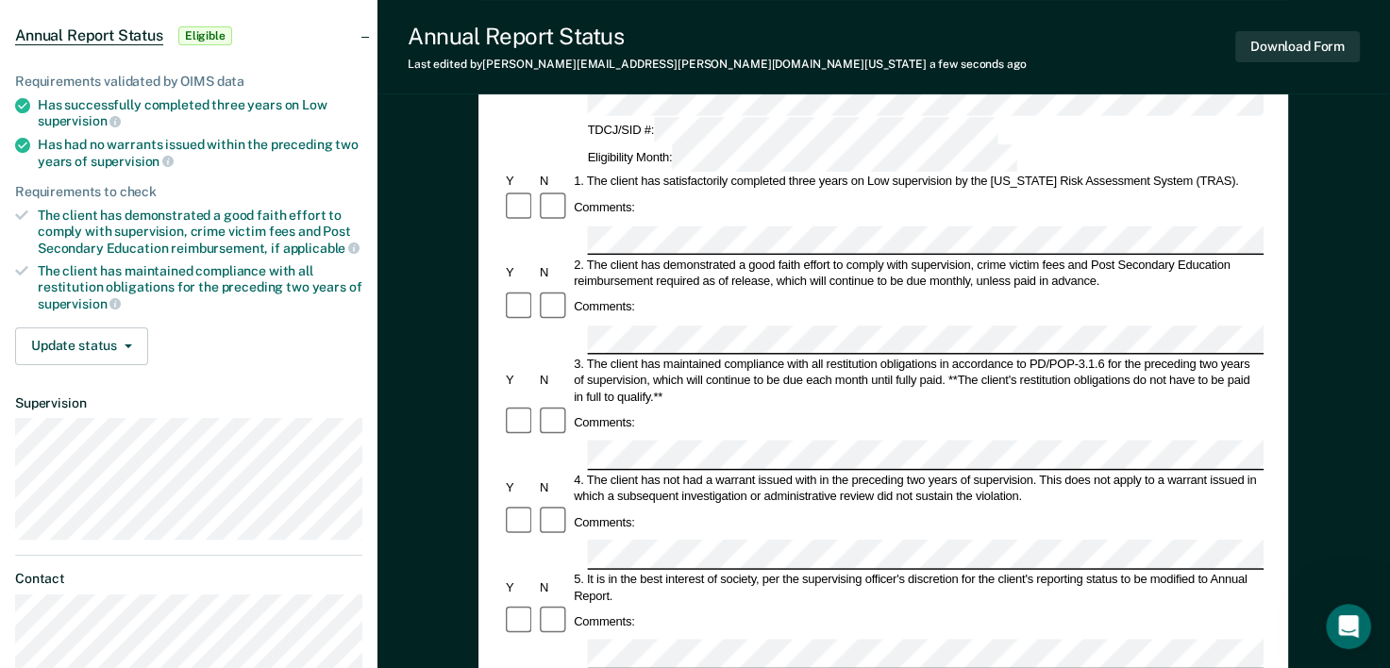
click at [817, 406] on div "Comments:" at bounding box center [883, 423] width 761 height 34
click at [1094, 257] on div "2. The client has demonstrated a good faith effort to comply with supervision, …" at bounding box center [918, 273] width 693 height 33
drag, startPoint x: 1086, startPoint y: 183, endPoint x: 1229, endPoint y: 184, distance: 142.5
click at [1229, 257] on div "2. The client has demonstrated a good faith effort to comply with supervision, …" at bounding box center [918, 273] width 693 height 33
copy div "Post Secondary Education"
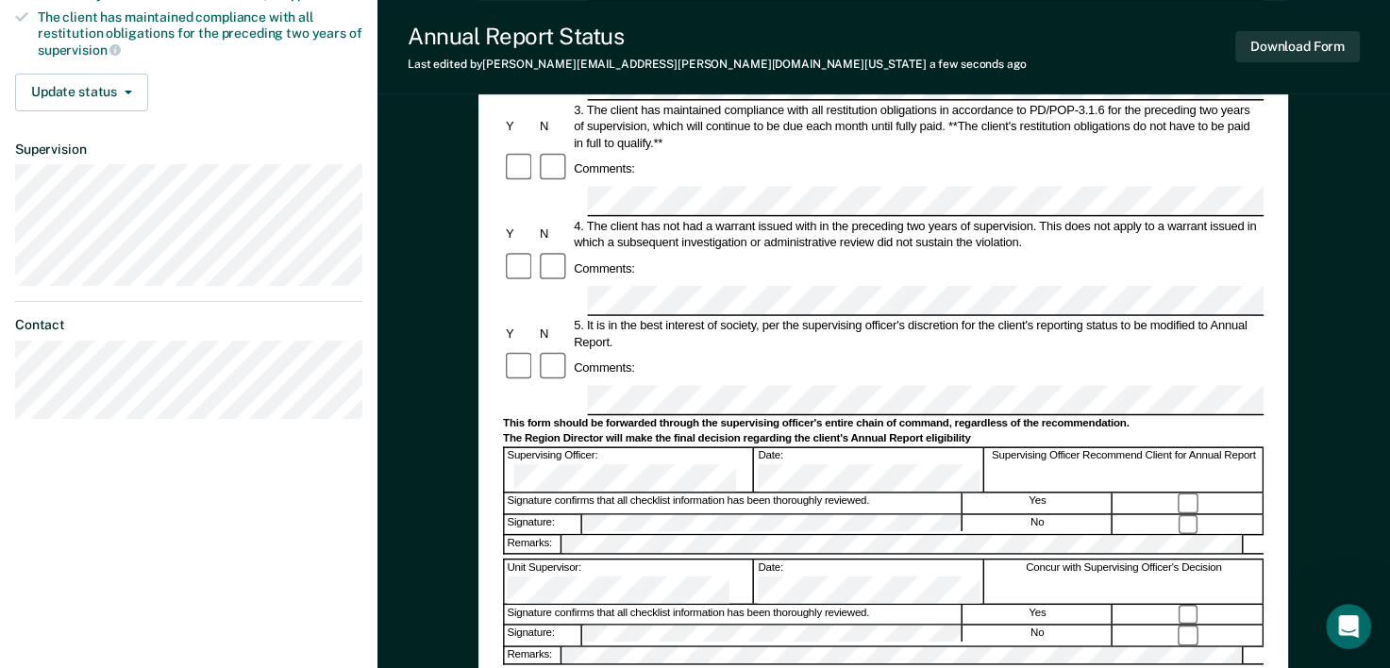
scroll to position [437, 0]
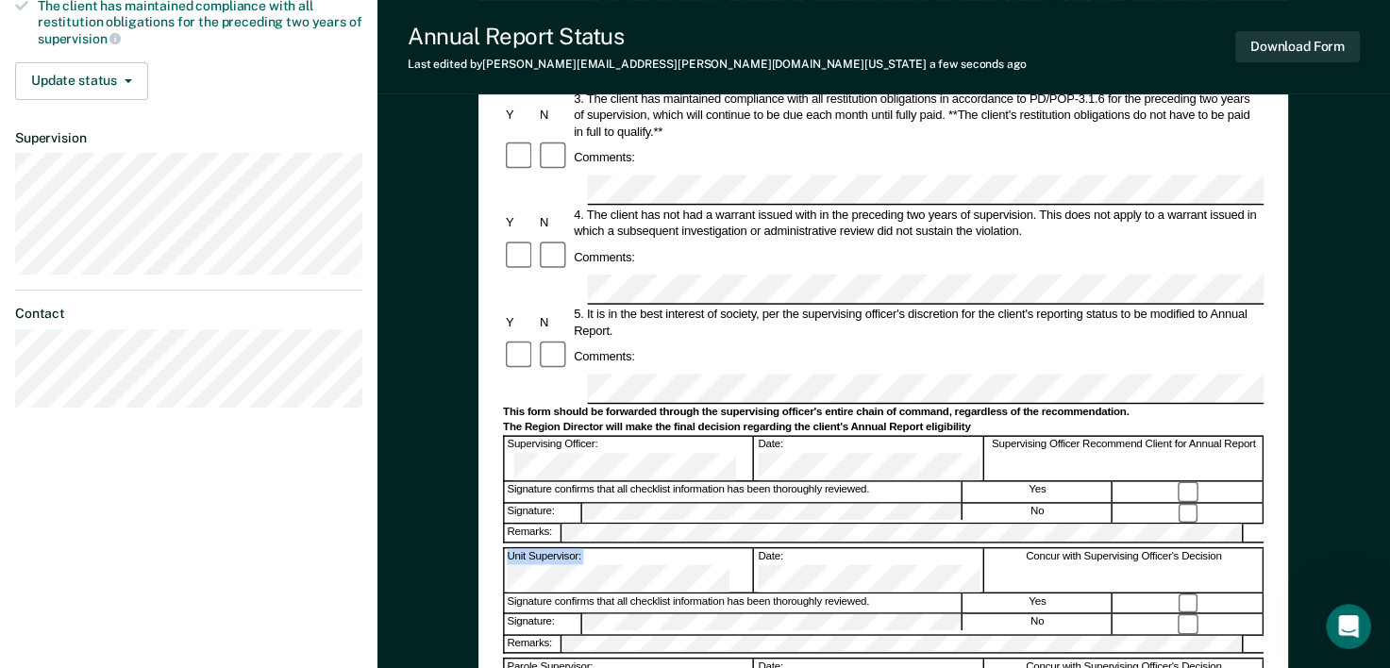
click at [711, 378] on form "Annual Reporting Checklist, Recommendation, and Determination Form Clients who …" at bounding box center [883, 372] width 761 height 1257
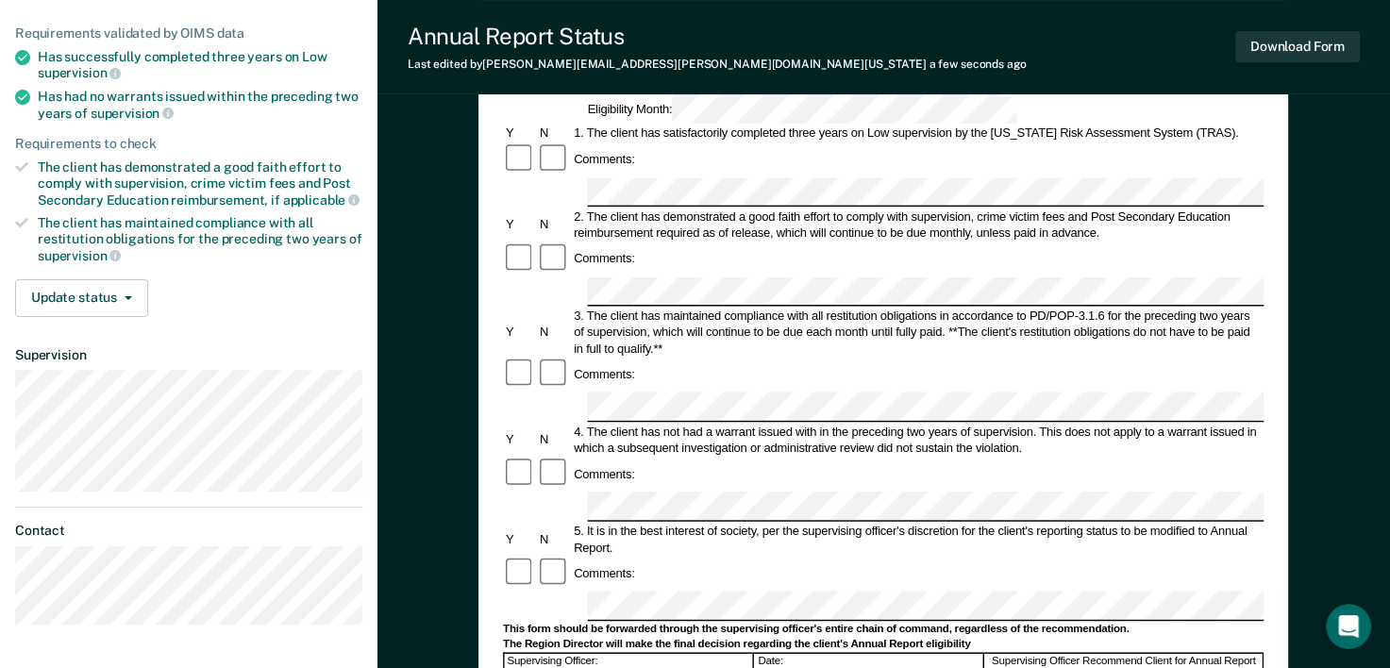
scroll to position [0, 0]
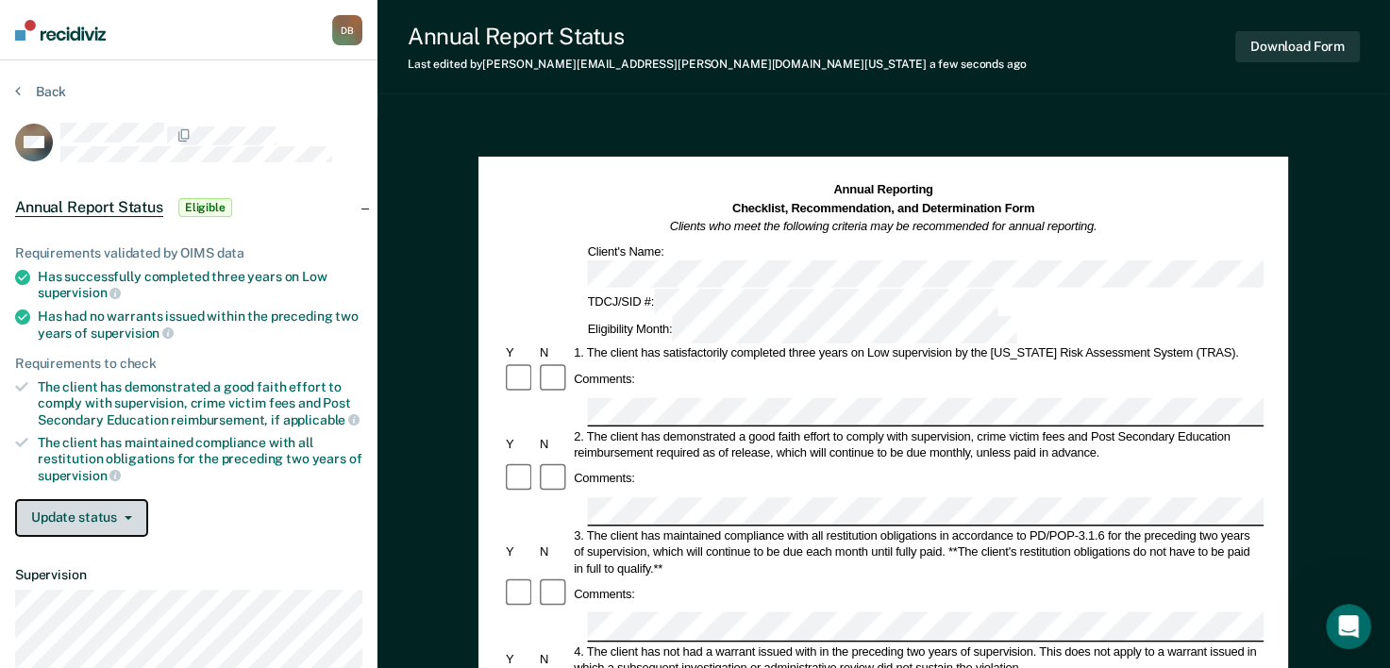
click at [106, 499] on button "Update status" at bounding box center [81, 518] width 133 height 38
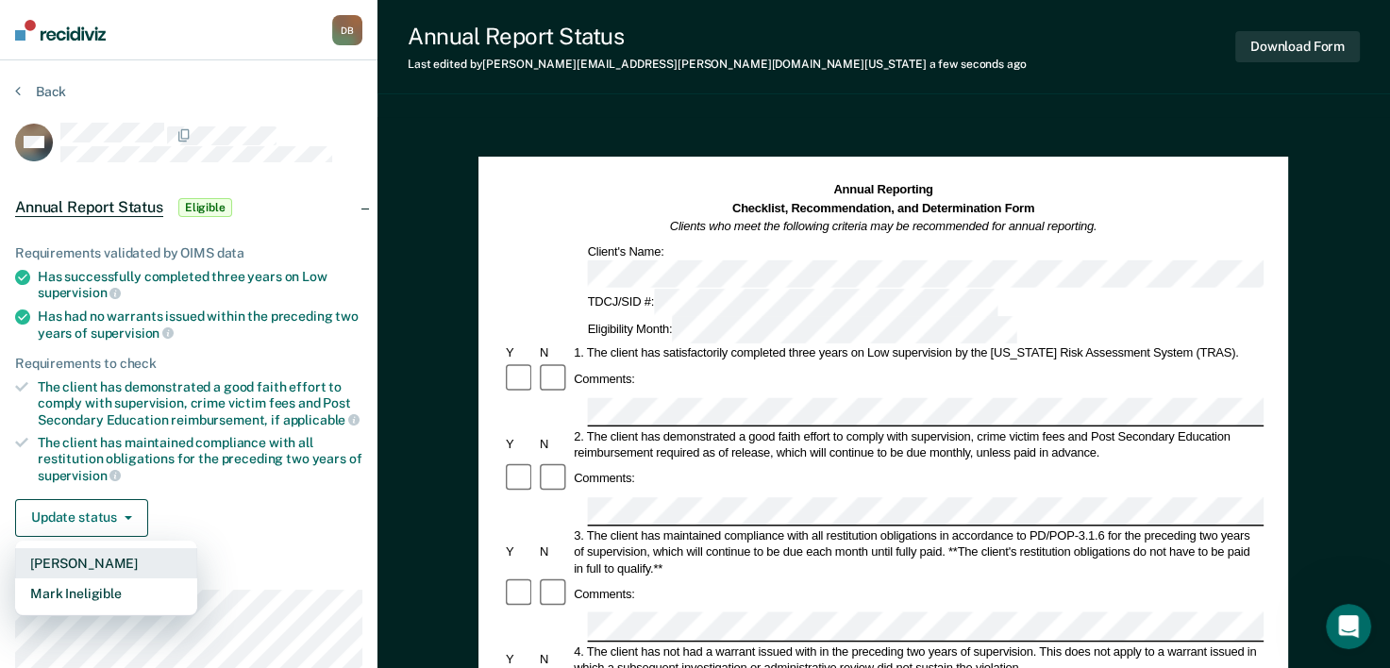
click at [128, 554] on button "[PERSON_NAME]" at bounding box center [106, 563] width 182 height 30
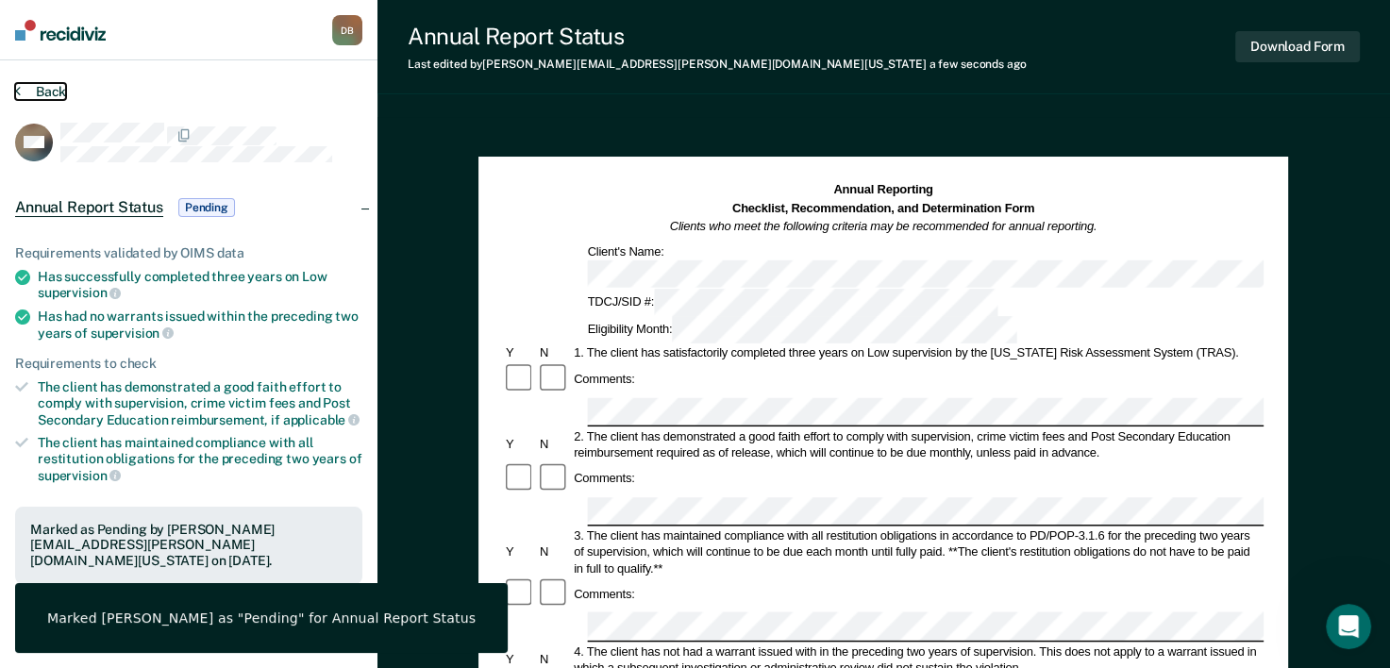
click at [53, 84] on button "Back" at bounding box center [40, 91] width 51 height 17
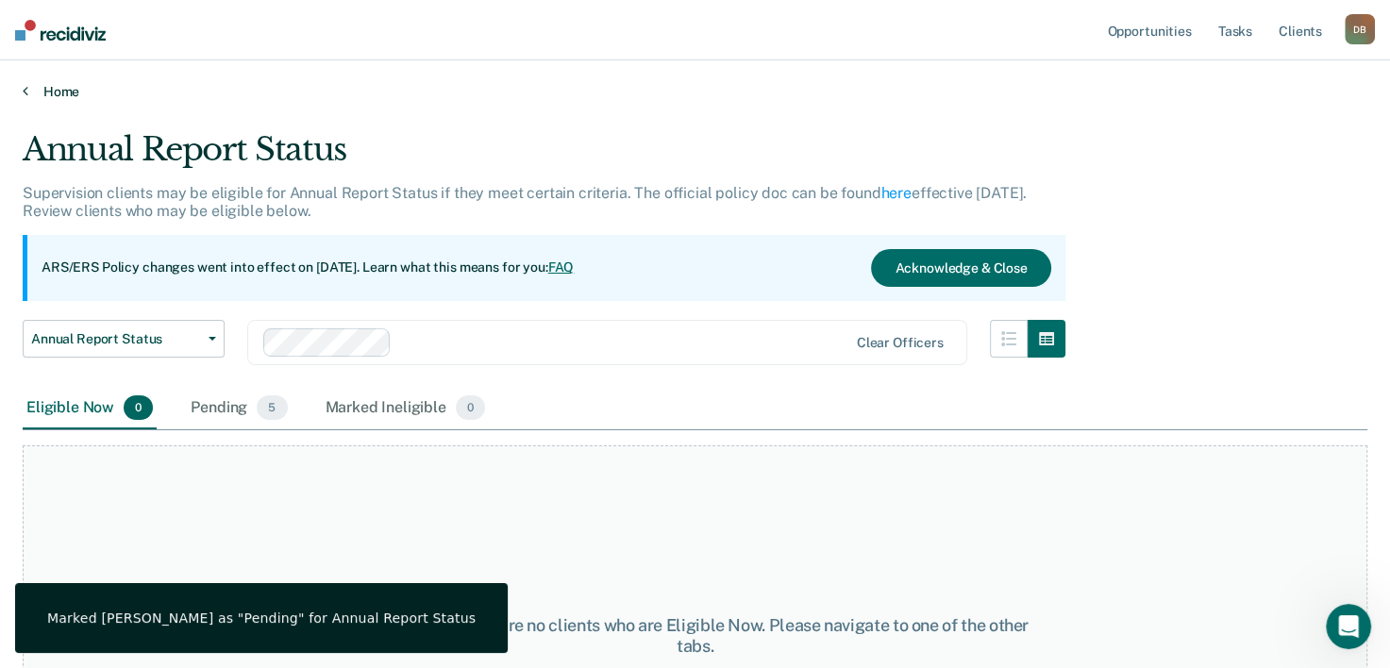
click at [45, 88] on link "Home" at bounding box center [695, 91] width 1345 height 17
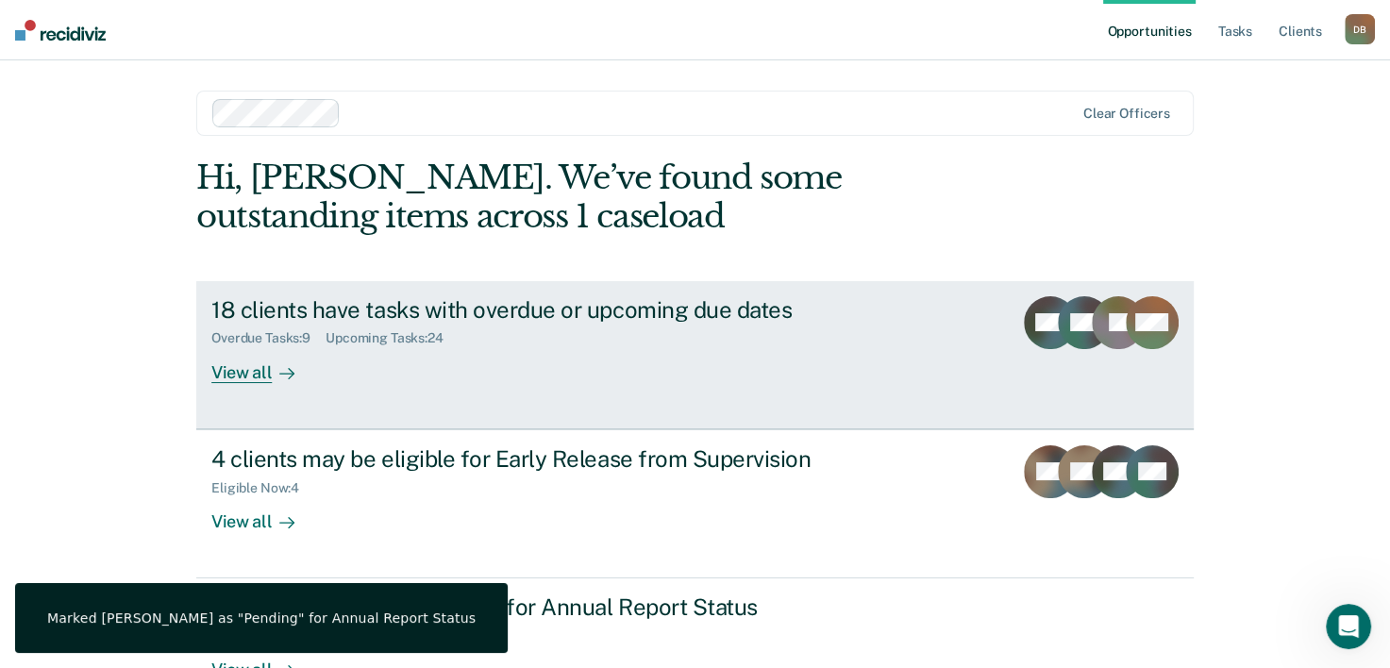
scroll to position [133, 0]
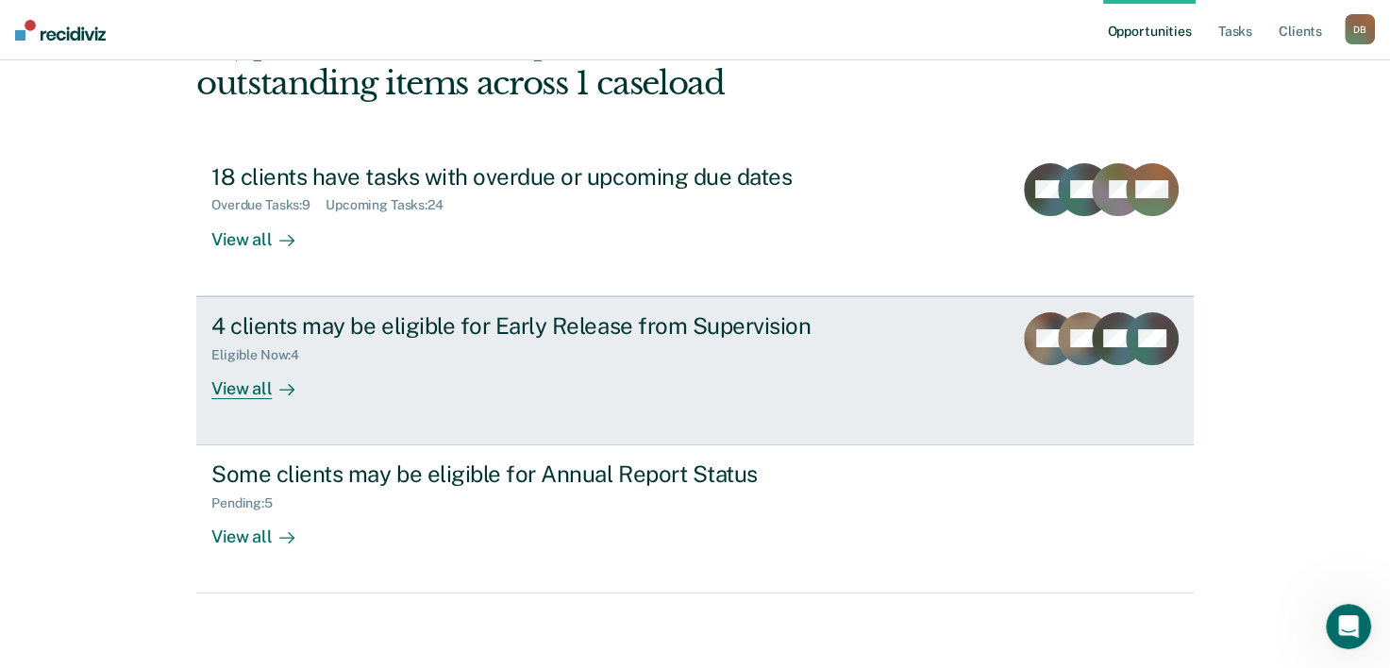
click at [346, 389] on div "4 clients may be eligible for Early Release from Supervision Eligible Now : 4 V…" at bounding box center [565, 355] width 708 height 87
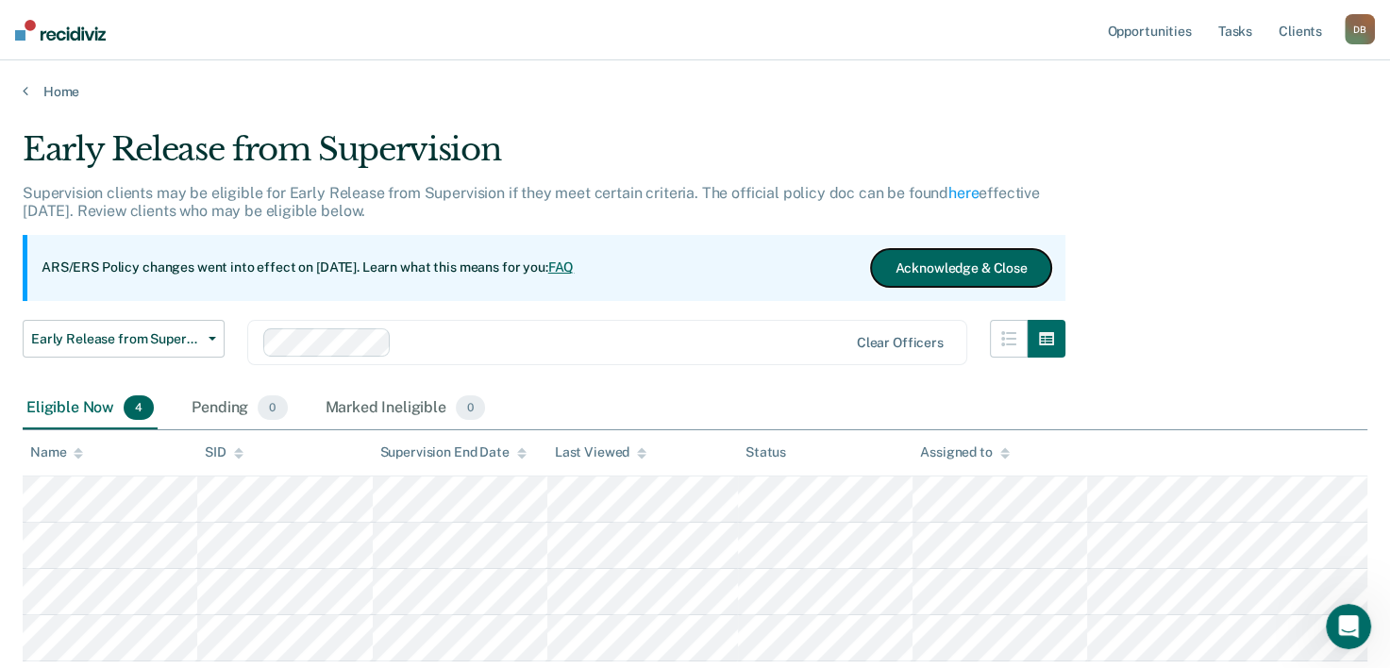
click at [950, 269] on button "Acknowledge & Close" at bounding box center [960, 268] width 179 height 38
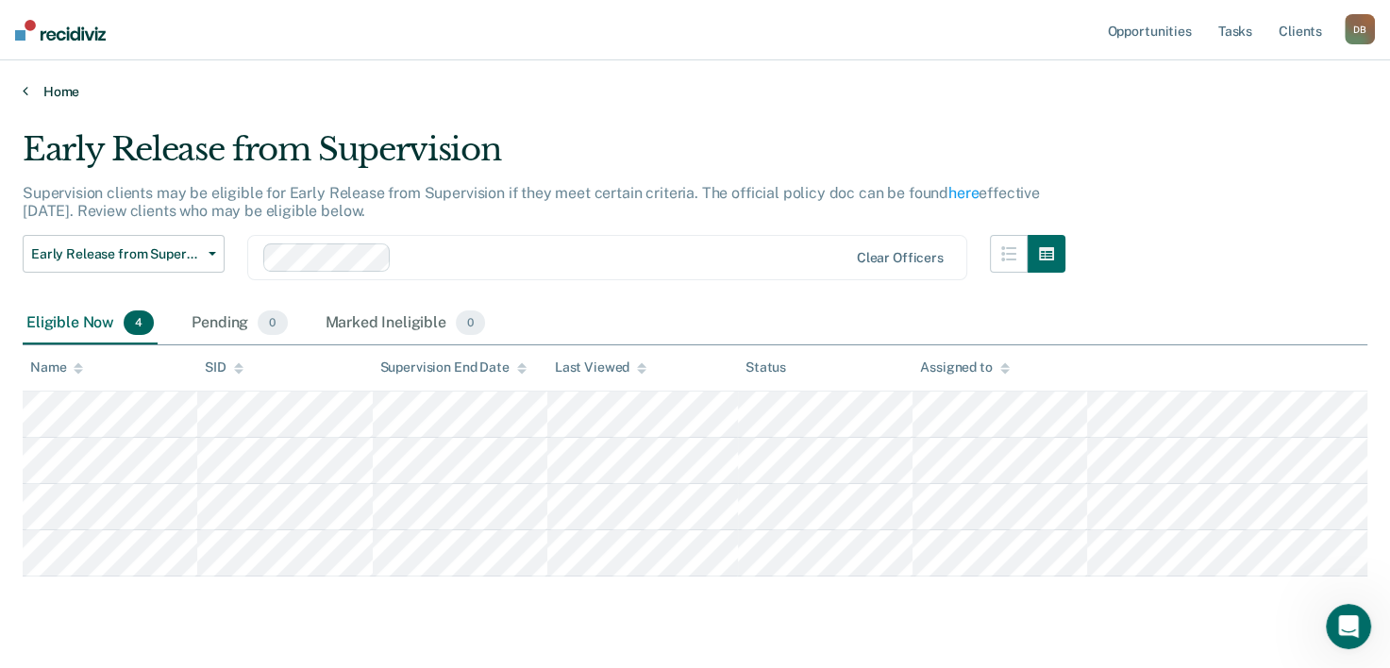
click at [49, 87] on link "Home" at bounding box center [695, 91] width 1345 height 17
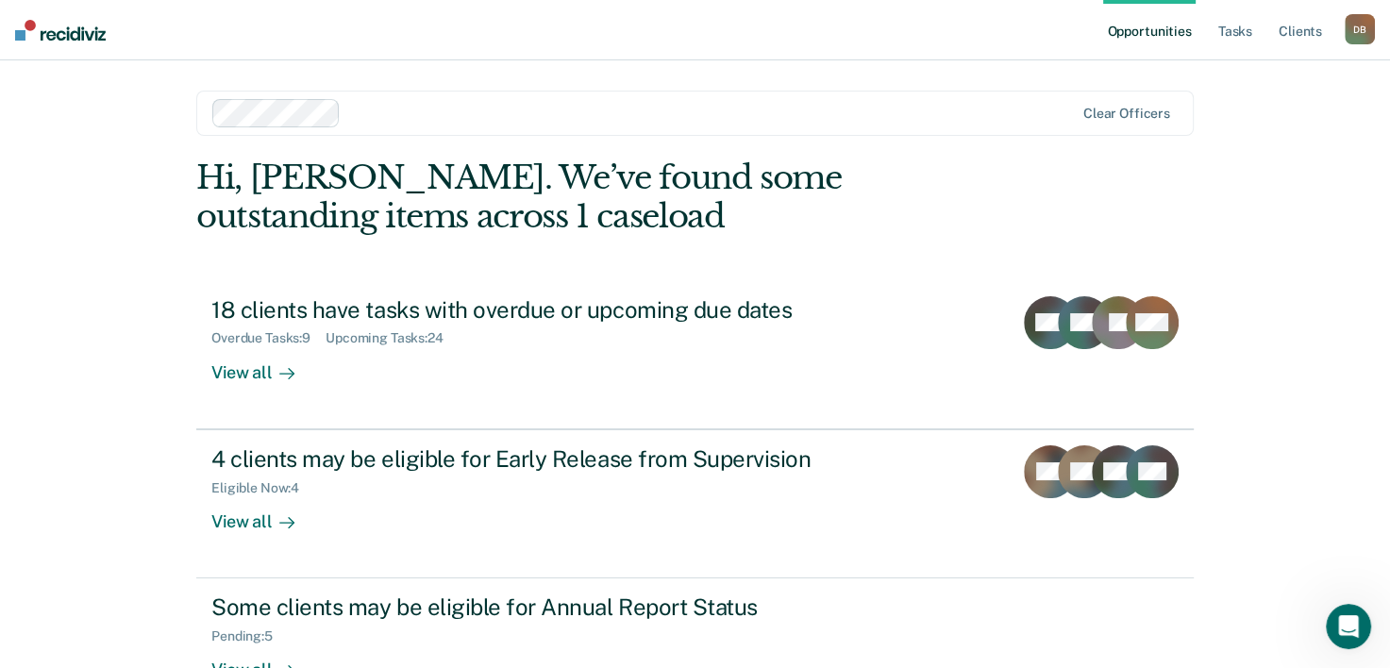
scroll to position [133, 0]
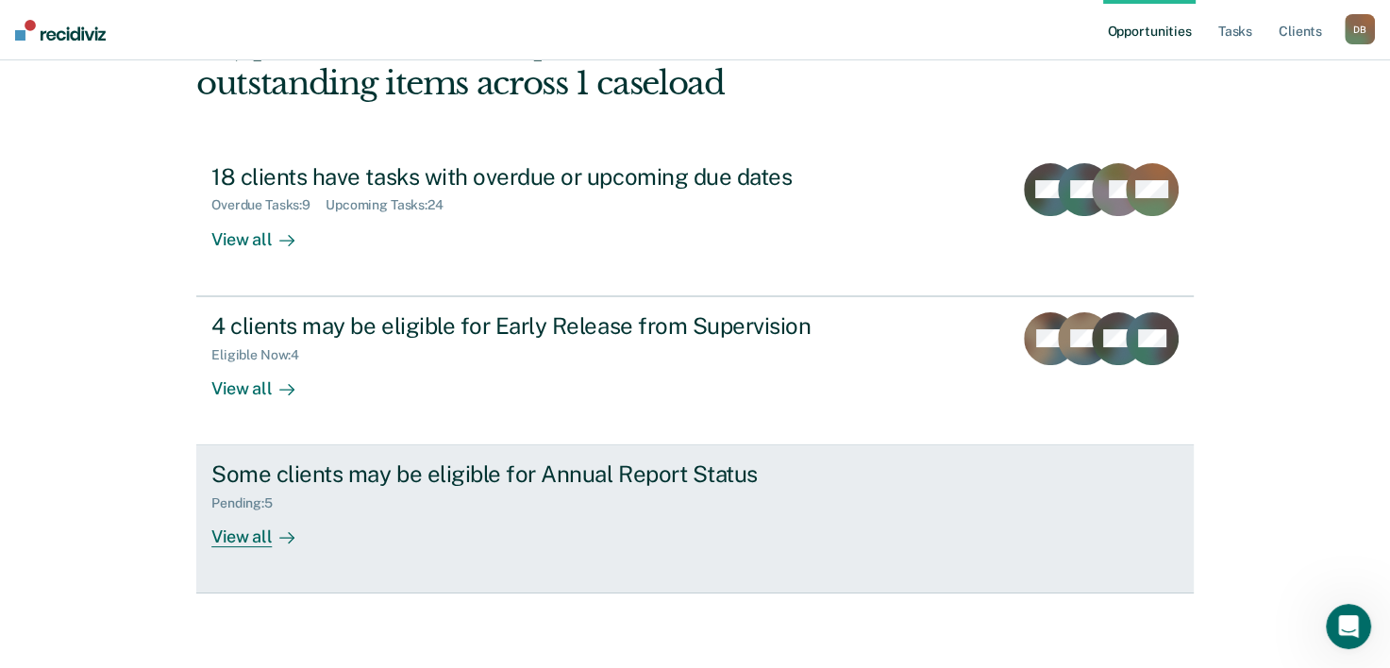
click at [249, 484] on div "Some clients may be eligible for Annual Report Status" at bounding box center [542, 474] width 663 height 27
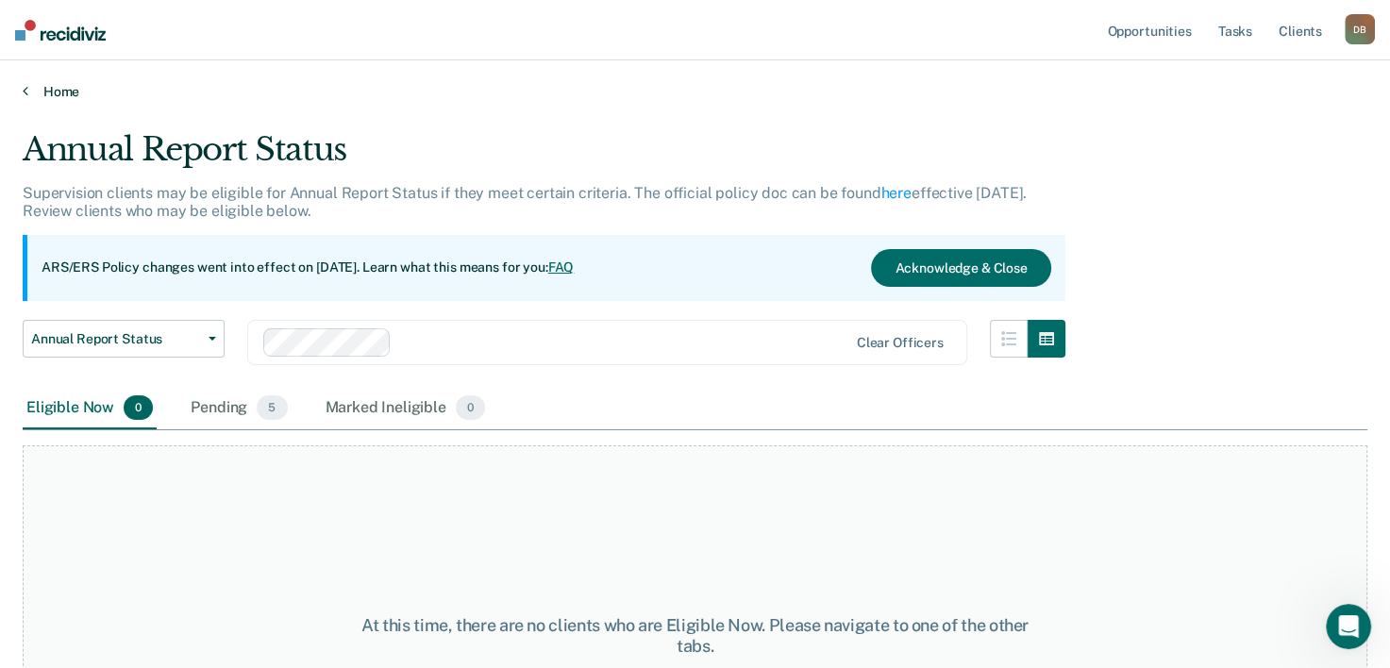
click at [59, 87] on link "Home" at bounding box center [695, 91] width 1345 height 17
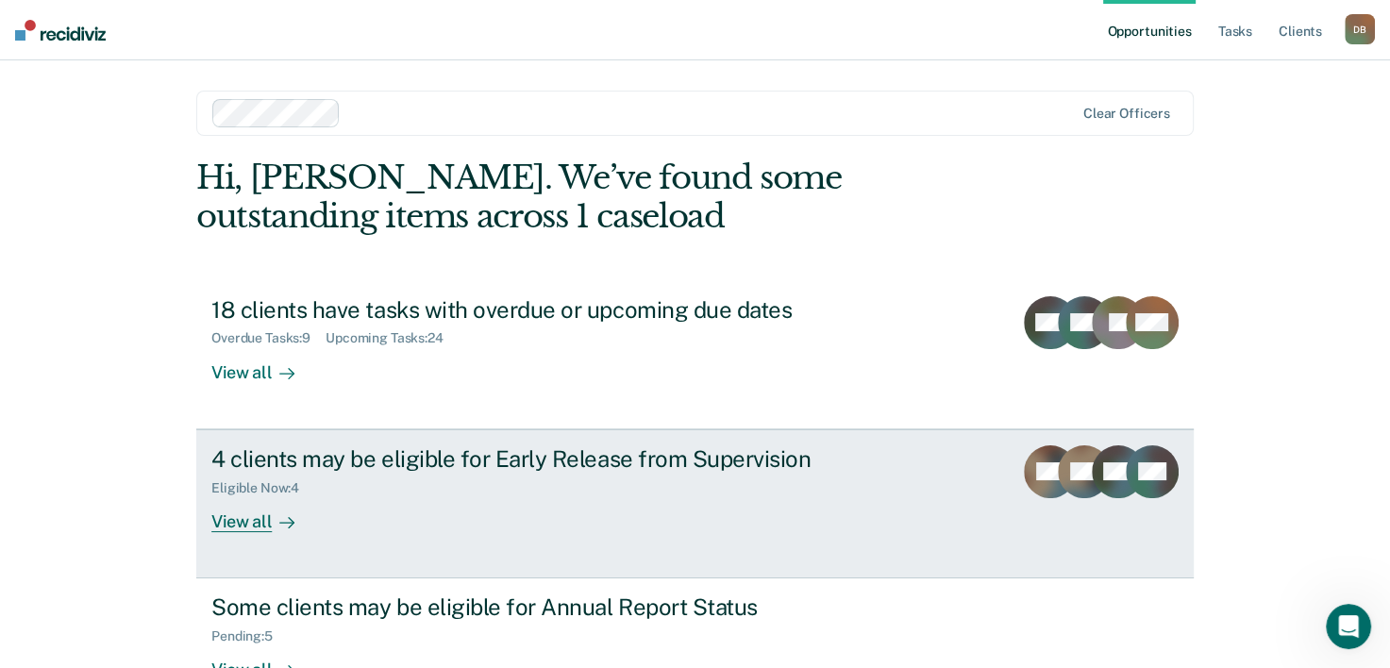
click at [267, 500] on div "View all" at bounding box center [264, 514] width 106 height 37
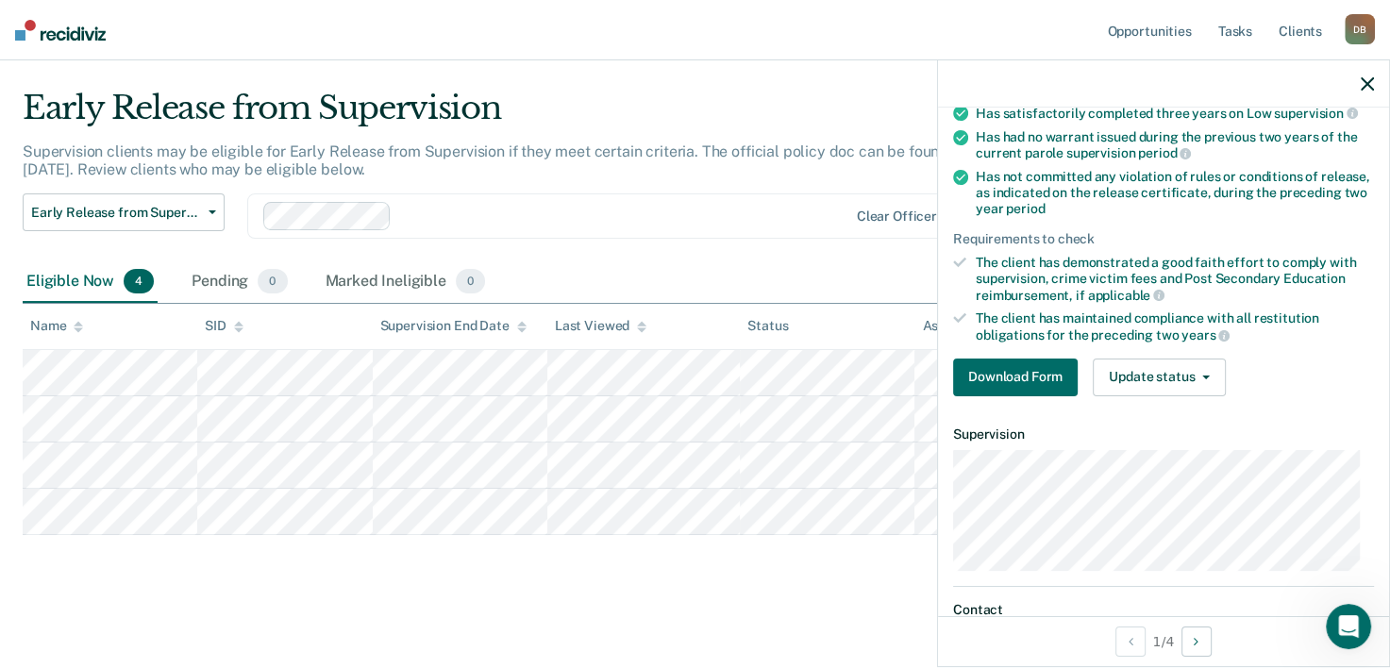
scroll to position [236, 0]
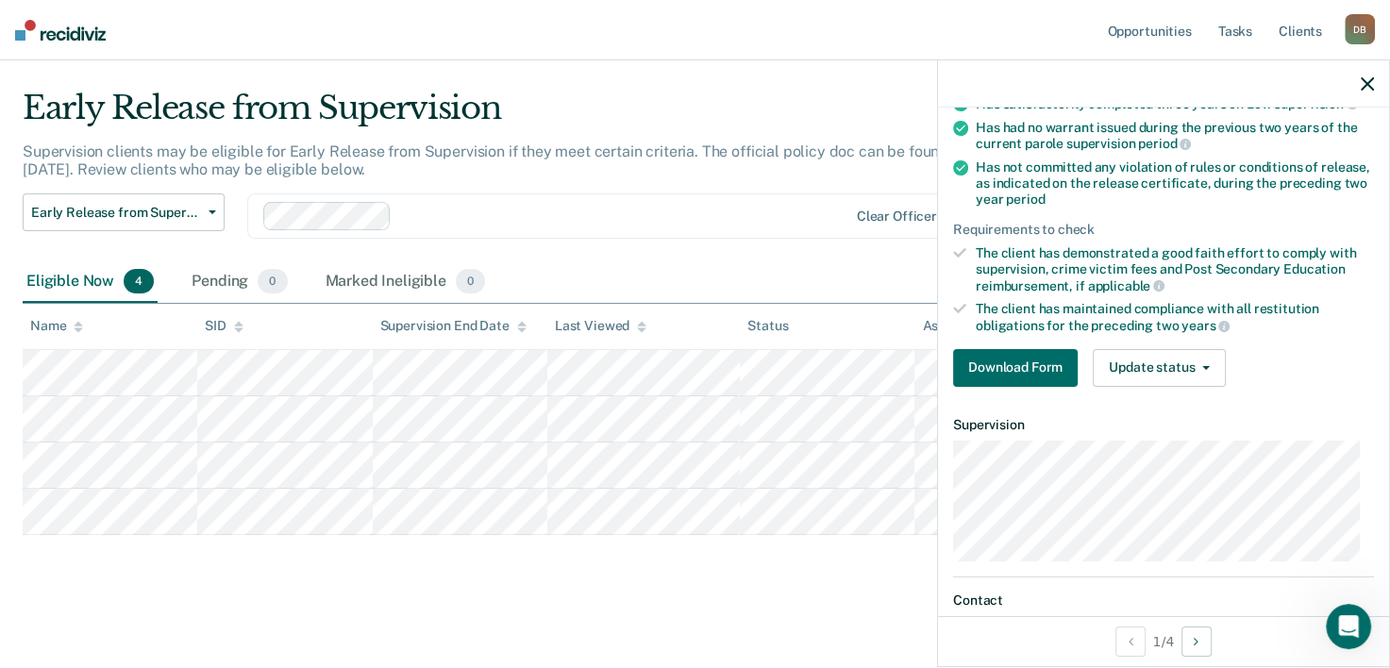
click at [717, 241] on div "Early Release from Supervision Early Release from Supervision Annual Report Sta…" at bounding box center [544, 228] width 1043 height 68
click at [512, 593] on main "Early Release from Supervision Supervision clients may be eligible for Early Re…" at bounding box center [695, 362] width 1390 height 607
click at [713, 647] on main "Early Release from Supervision Supervision clients may be eligible for Early Re…" at bounding box center [695, 362] width 1390 height 607
